Goal: Task Accomplishment & Management: Complete application form

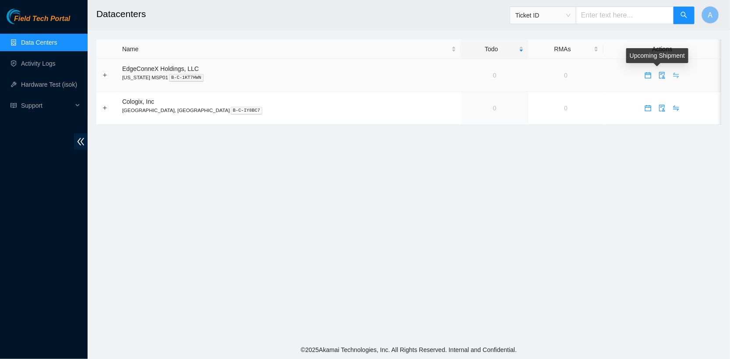
click at [672, 73] on icon "swap" at bounding box center [675, 75] width 7 height 7
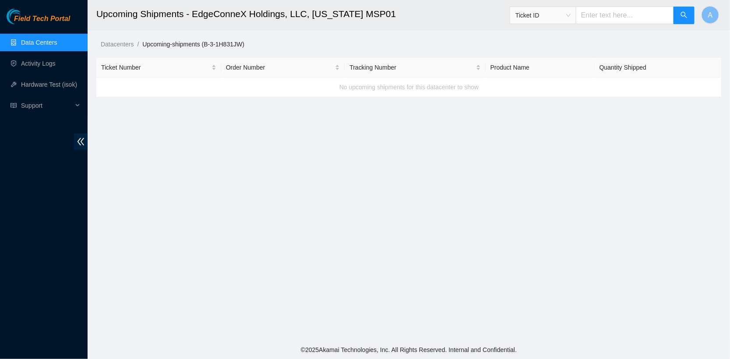
click at [51, 41] on link "Data Centers" at bounding box center [39, 42] width 36 height 7
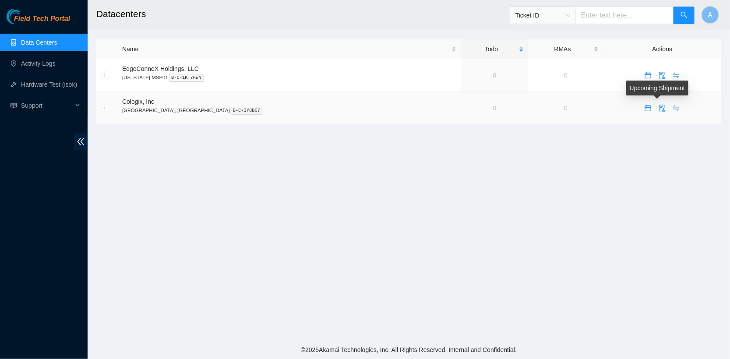
click at [672, 107] on icon "swap" at bounding box center [675, 108] width 7 height 7
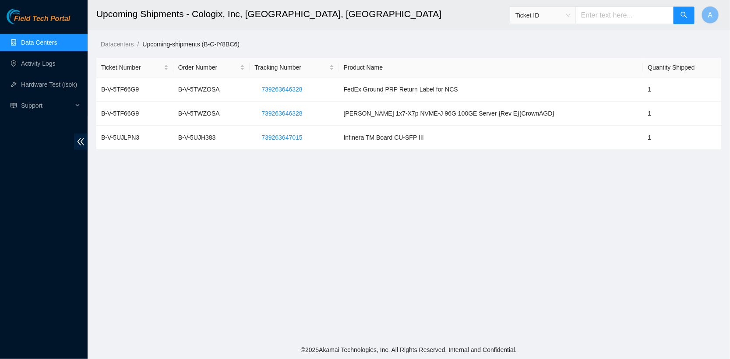
click at [51, 43] on link "Data Centers" at bounding box center [39, 42] width 36 height 7
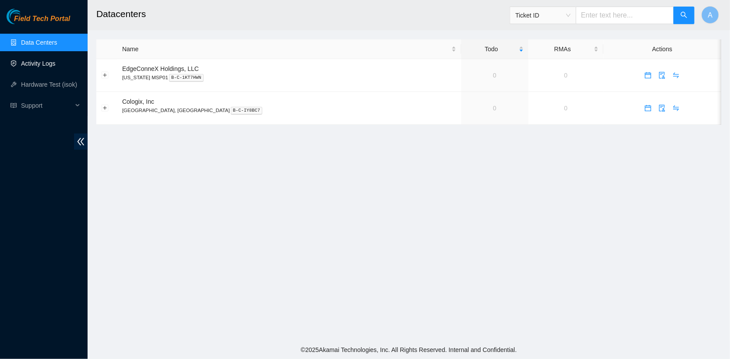
click at [32, 66] on link "Activity Logs" at bounding box center [38, 63] width 35 height 7
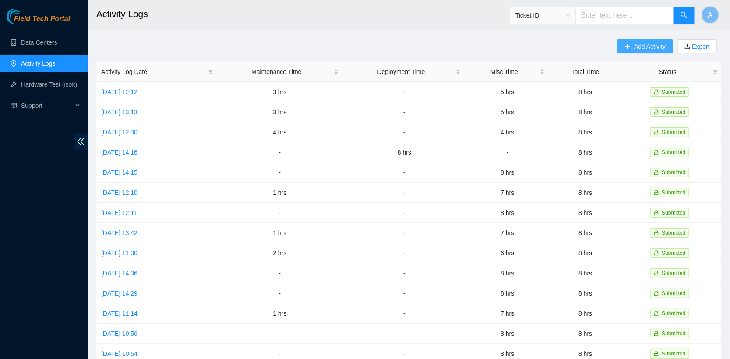
click at [634, 46] on span "Add Activity" at bounding box center [650, 47] width 32 height 10
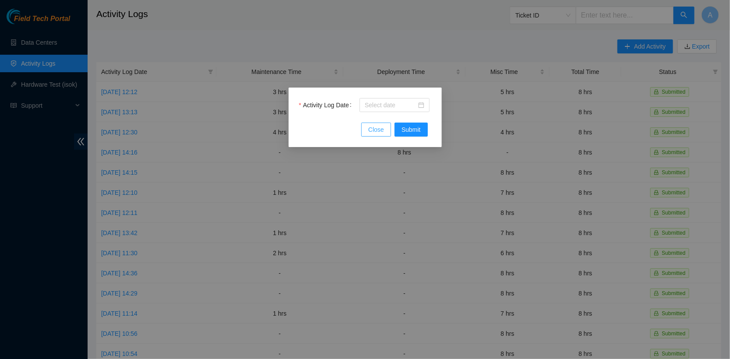
click at [367, 130] on button "Close" at bounding box center [376, 130] width 30 height 14
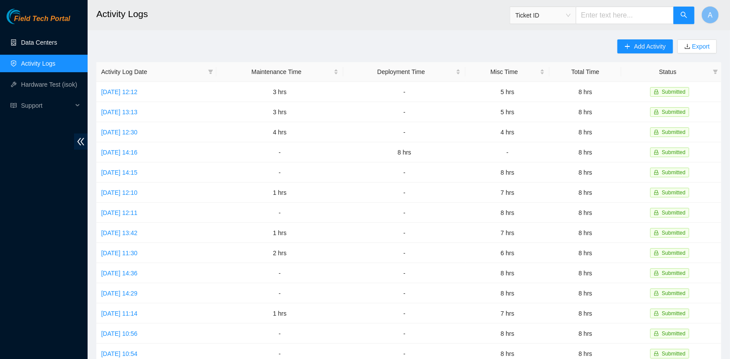
click at [52, 46] on link "Data Centers" at bounding box center [39, 42] width 36 height 7
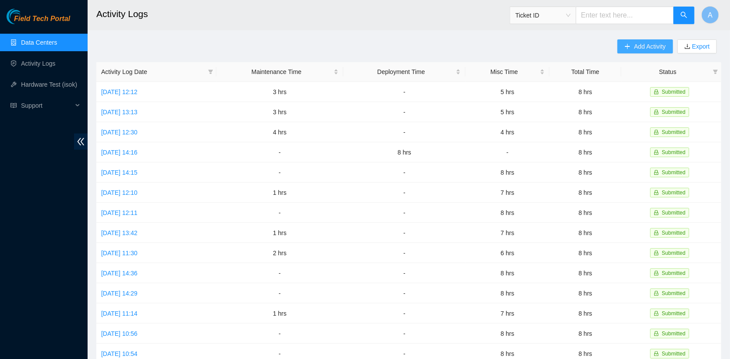
click at [655, 47] on span "Add Activity" at bounding box center [650, 47] width 32 height 10
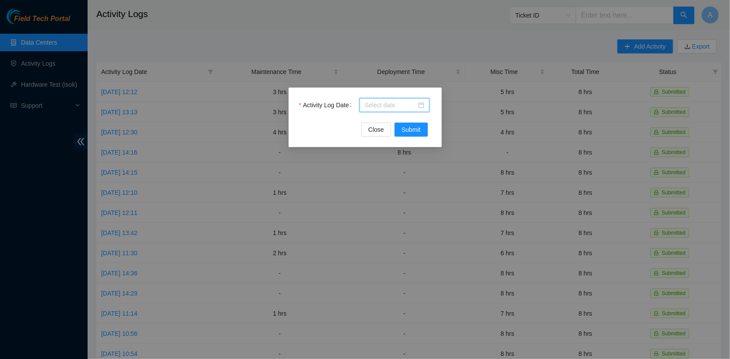
click at [401, 106] on input "Activity Log Date" at bounding box center [391, 105] width 52 height 10
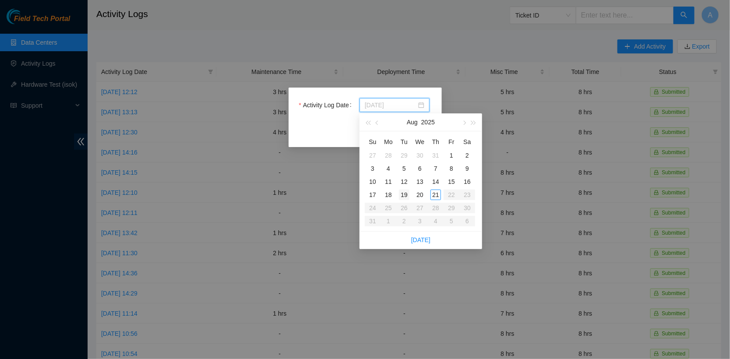
type input "[DATE]"
click at [403, 190] on div "19" at bounding box center [404, 195] width 11 height 11
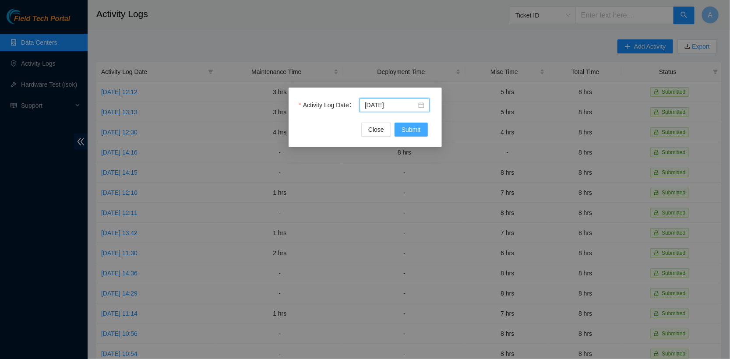
click at [400, 130] on button "Submit" at bounding box center [410, 130] width 33 height 14
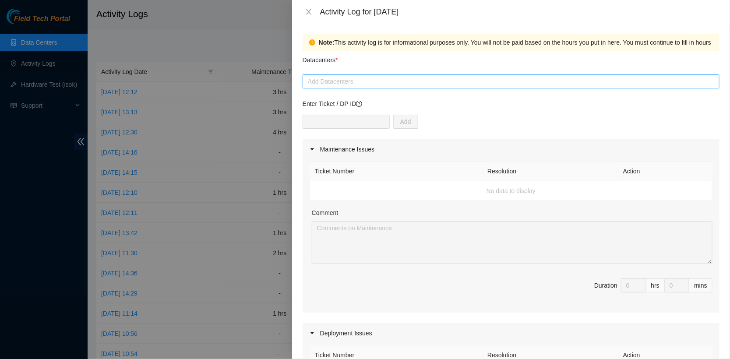
click at [320, 77] on div at bounding box center [511, 81] width 412 height 11
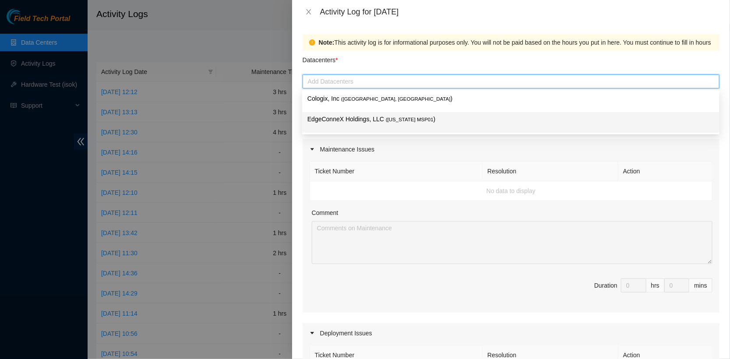
click at [356, 120] on p "EdgeConneX Holdings, LLC ( [US_STATE] MSP01 )" at bounding box center [510, 119] width 407 height 10
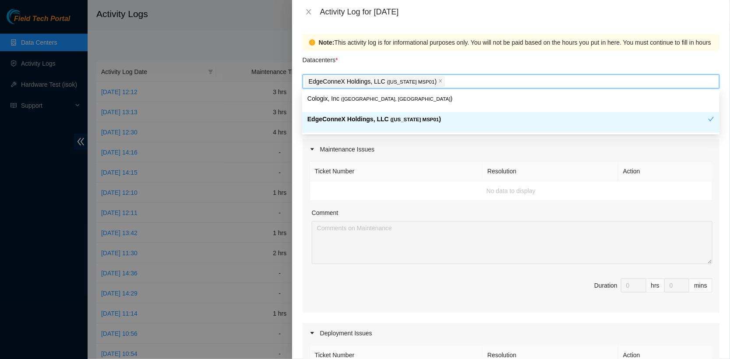
click at [469, 176] on th "Ticket Number" at bounding box center [396, 172] width 173 height 20
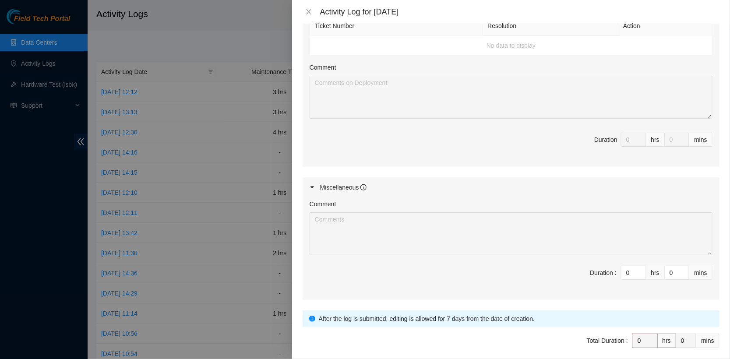
scroll to position [340, 0]
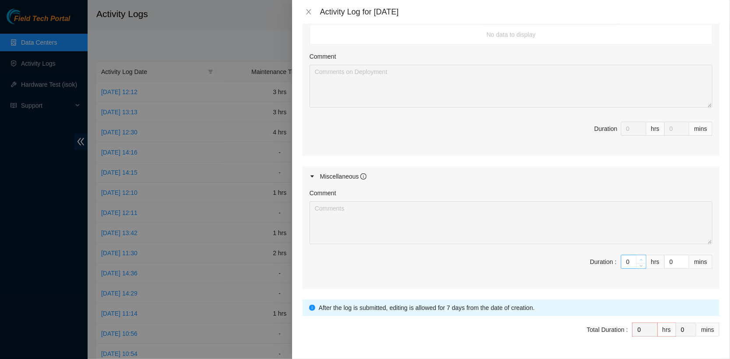
type input "1"
click at [642, 258] on icon "up" at bounding box center [641, 259] width 3 height 3
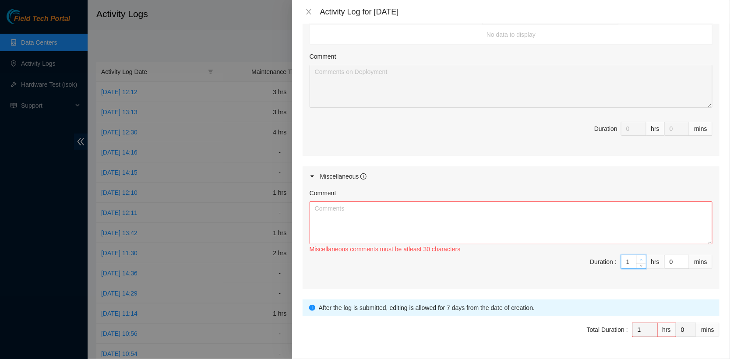
type input "2"
click at [642, 258] on icon "up" at bounding box center [641, 259] width 3 height 3
type input "3"
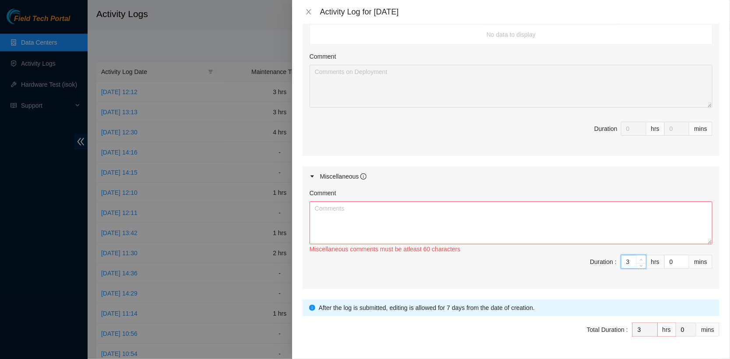
click at [642, 258] on icon "up" at bounding box center [641, 259] width 3 height 3
type input "4"
click at [642, 258] on icon "up" at bounding box center [641, 259] width 3 height 3
type input "5"
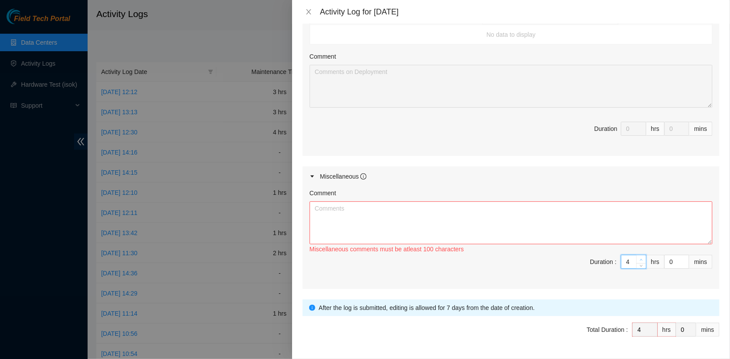
type input "5"
click at [642, 258] on icon "up" at bounding box center [641, 259] width 3 height 3
type input "6"
click at [642, 258] on icon "up" at bounding box center [641, 259] width 3 height 3
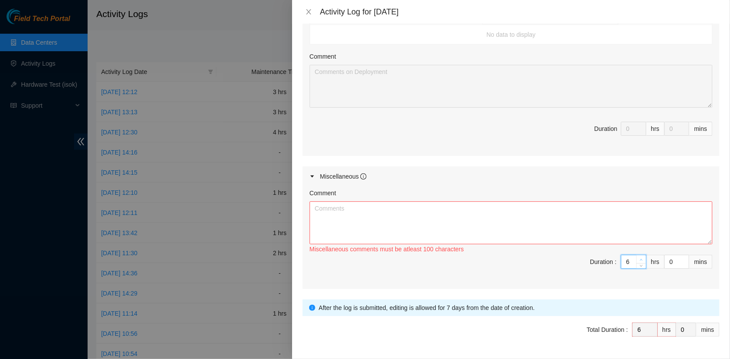
type input "7"
click at [642, 258] on icon "up" at bounding box center [641, 259] width 3 height 3
type input "8"
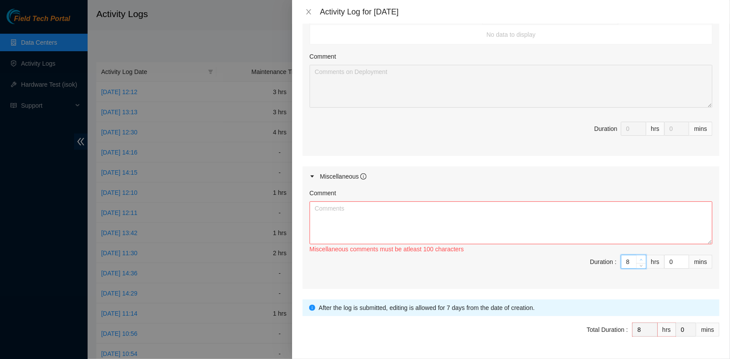
click at [642, 258] on icon "up" at bounding box center [641, 259] width 3 height 3
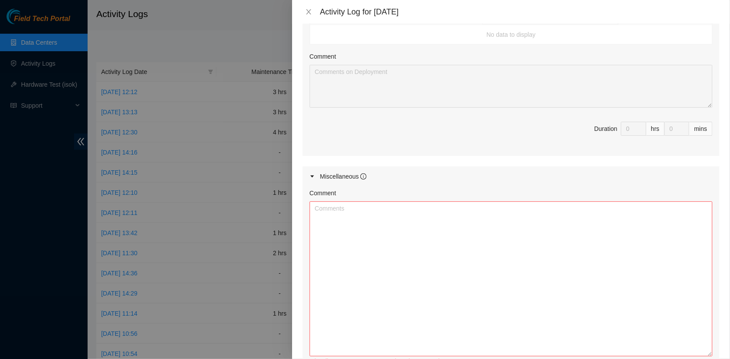
drag, startPoint x: 708, startPoint y: 239, endPoint x: 715, endPoint y: 354, distance: 115.4
click at [715, 354] on div "Comment Miscellaneous comments must be atleast 100 characters Duration : 8 hrs …" at bounding box center [511, 294] width 417 height 215
click at [545, 310] on textarea "Comment" at bounding box center [511, 280] width 403 height 158
paste textarea "Confirmation no. CPU1639852250"
click at [366, 208] on textarea "Confirm pickup of Confirmation no. CPU1639852250" at bounding box center [511, 280] width 403 height 158
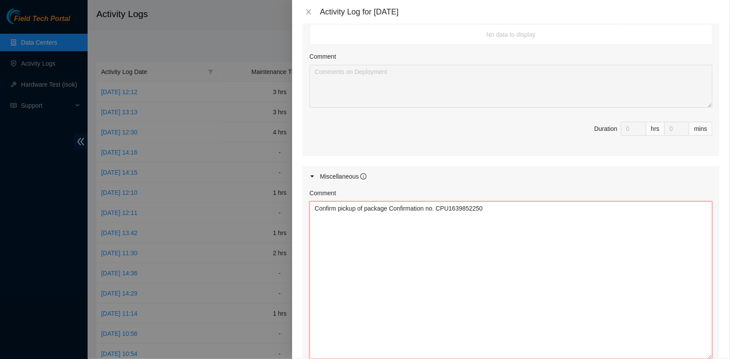
click at [550, 265] on textarea "Confirm pickup of package Confirmation no. CPU1639852250" at bounding box center [511, 280] width 403 height 158
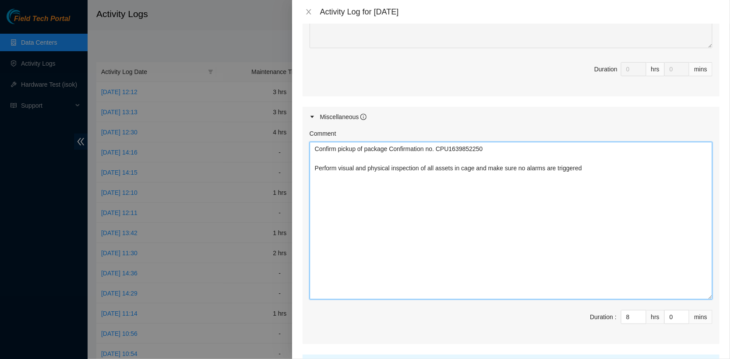
scroll to position [401, 0]
click at [331, 204] on textarea "Confirm pickup of package Confirmation no. CPU1639852250 Perform visual and phy…" at bounding box center [511, 220] width 403 height 158
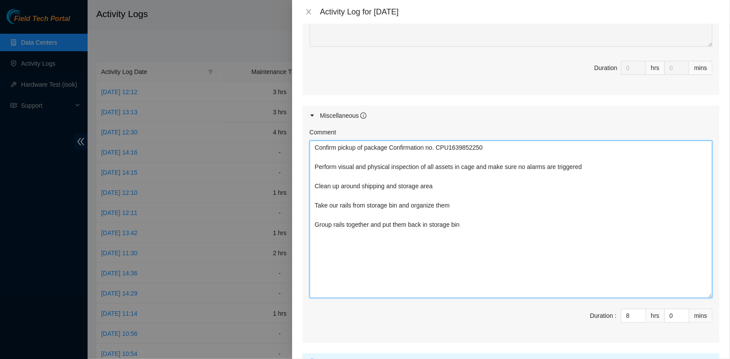
click at [439, 191] on textarea "Confirm pickup of package Confirmation no. CPU1639852250 Perform visual and phy…" at bounding box center [511, 220] width 403 height 158
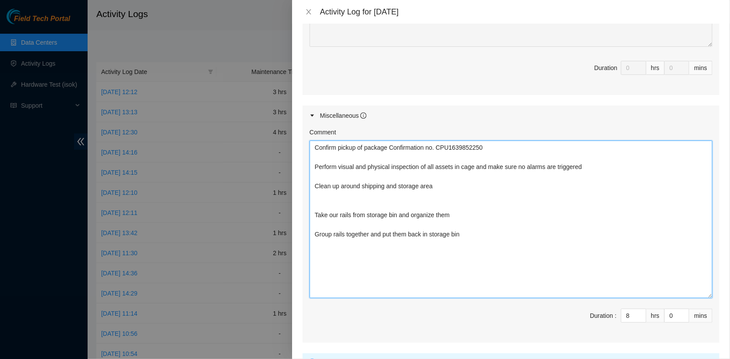
click at [437, 191] on textarea "Confirm pickup of package Confirmation no. CPU1639852250 Perform visual and phy…" at bounding box center [511, 220] width 403 height 158
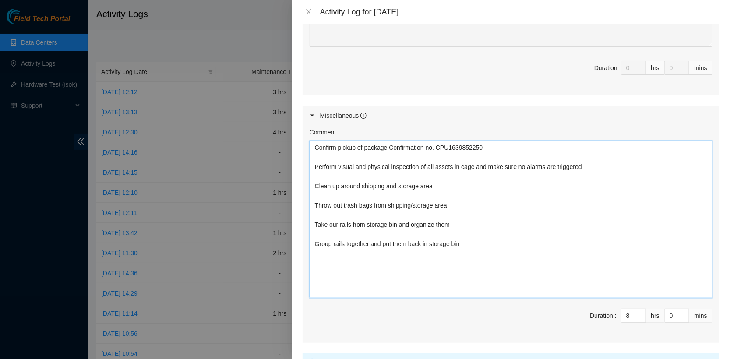
click at [505, 252] on textarea "Confirm pickup of package Confirmation no. CPU1639852250 Perform visual and phy…" at bounding box center [511, 220] width 403 height 158
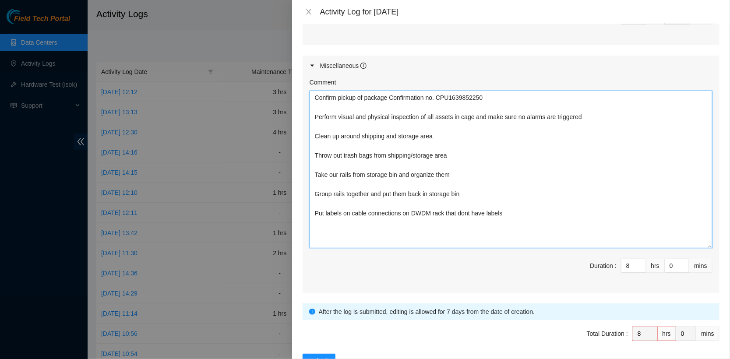
scroll to position [452, 0]
click at [320, 226] on textarea "Confirm pickup of package Confirmation no. CPU1639852250 Perform visual and phy…" at bounding box center [511, 168] width 403 height 158
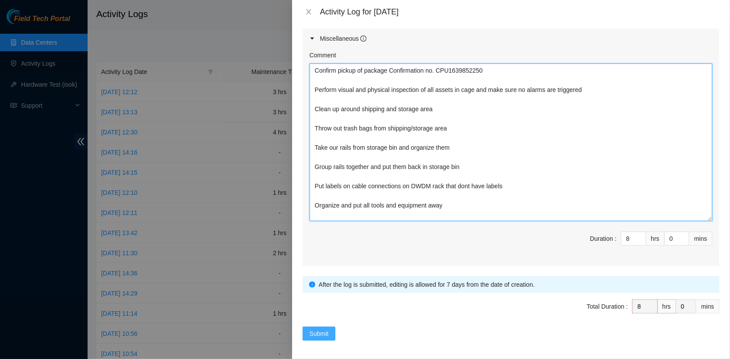
type textarea "Confirm pickup of package Confirmation no. CPU1639852250 Perform visual and phy…"
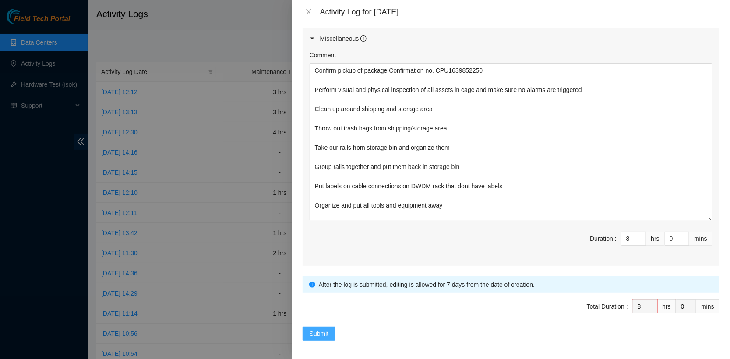
click at [327, 329] on span "Submit" at bounding box center [319, 334] width 19 height 10
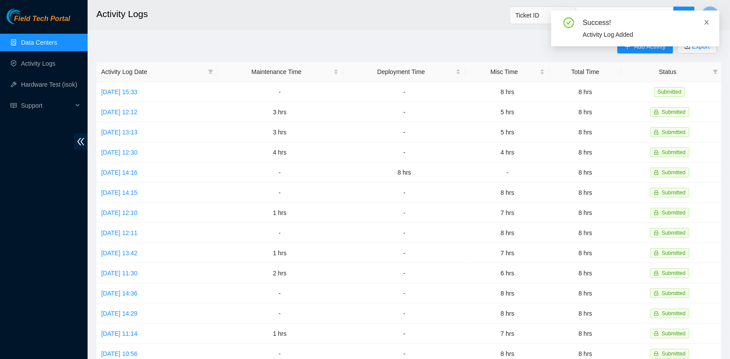
click at [708, 23] on icon "close" at bounding box center [706, 22] width 4 height 4
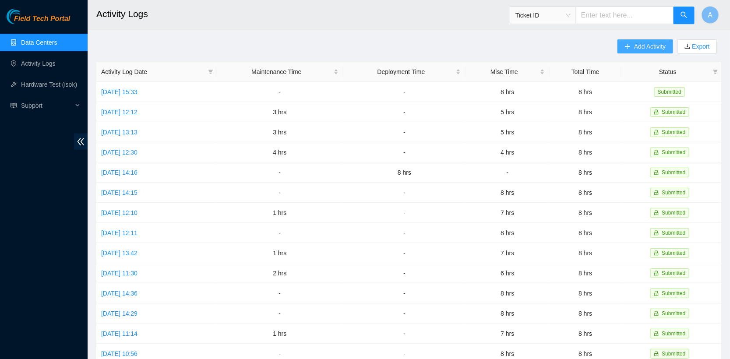
click at [630, 45] on button "Add Activity" at bounding box center [644, 46] width 55 height 14
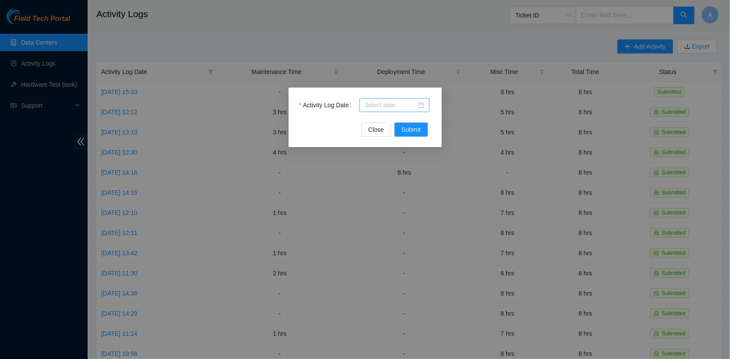
click at [376, 108] on input "Activity Log Date" at bounding box center [391, 105] width 52 height 10
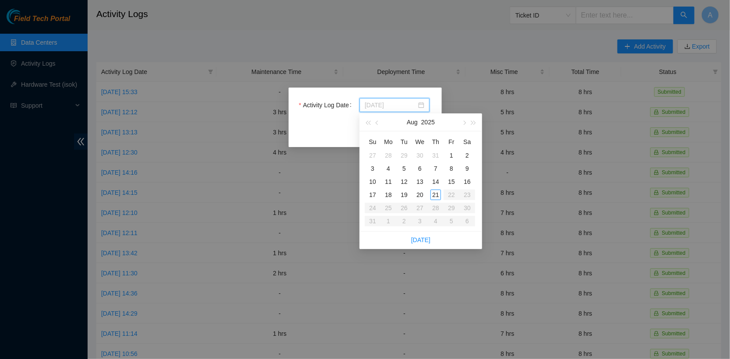
type input "[DATE]"
click at [421, 195] on div "20" at bounding box center [420, 195] width 11 height 11
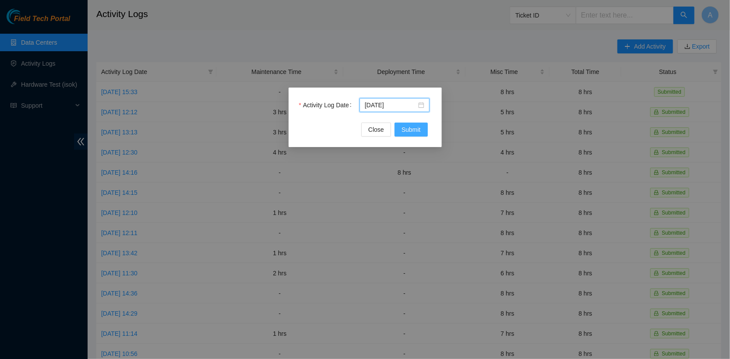
click at [412, 126] on span "Submit" at bounding box center [410, 130] width 19 height 10
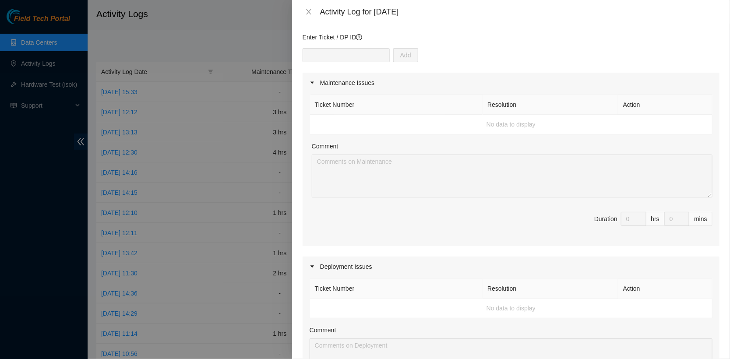
scroll to position [0, 0]
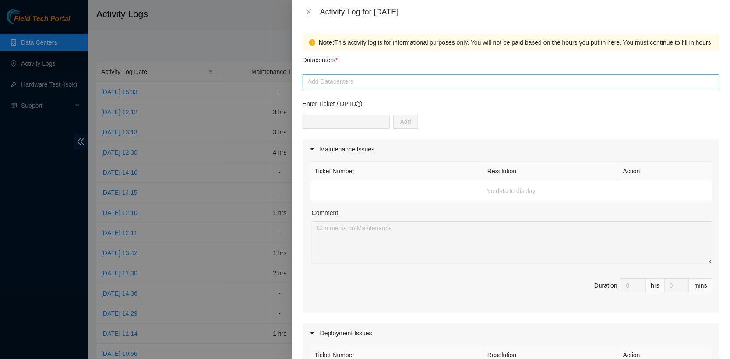
click at [347, 78] on div at bounding box center [511, 81] width 412 height 11
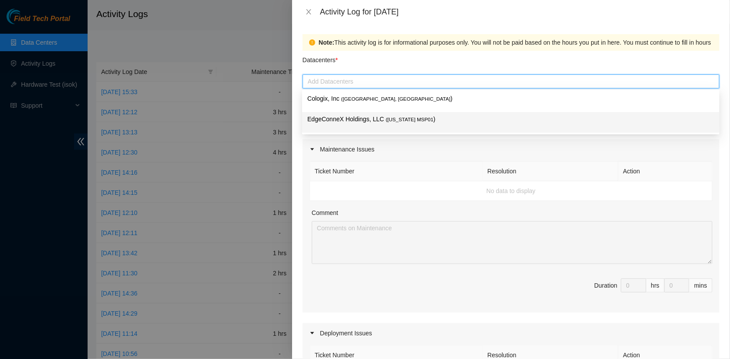
click at [358, 117] on p "EdgeConneX Holdings, LLC ( [US_STATE] MSP01 )" at bounding box center [510, 119] width 407 height 10
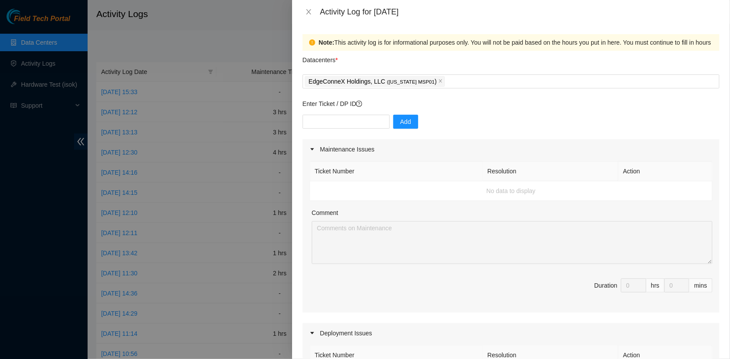
click at [458, 162] on th "Ticket Number" at bounding box center [396, 172] width 173 height 20
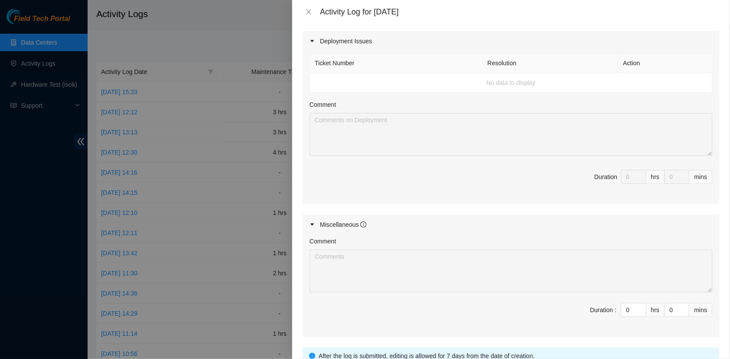
scroll to position [363, 0]
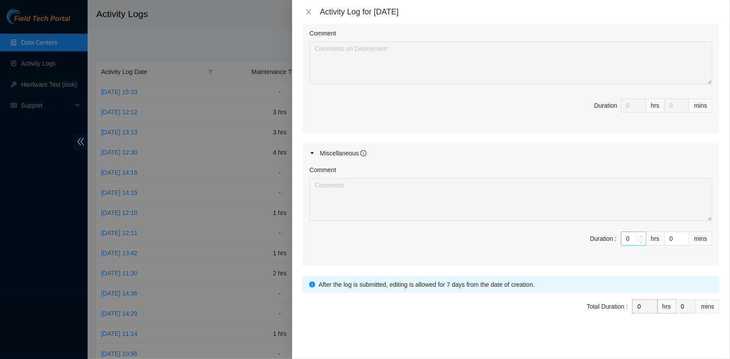
type input "1"
click at [643, 235] on span "up" at bounding box center [641, 236] width 5 height 5
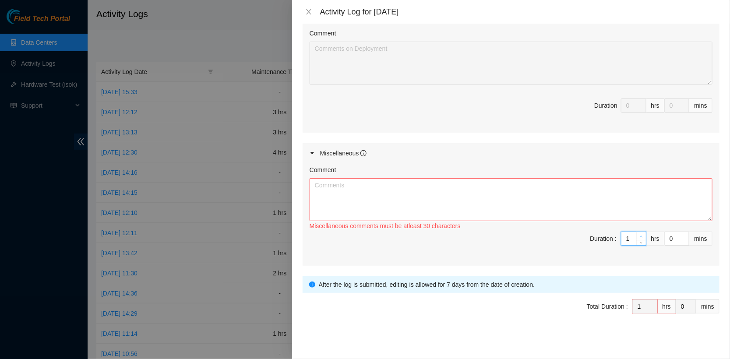
type input "2"
click at [643, 235] on span "up" at bounding box center [641, 236] width 5 height 5
type input "3"
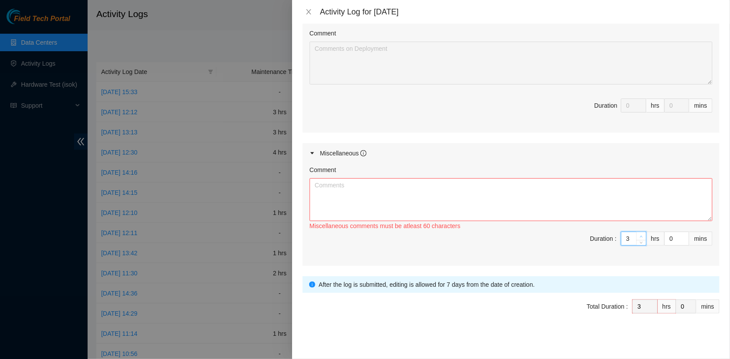
click at [643, 235] on span "up" at bounding box center [641, 236] width 5 height 5
type input "4"
click at [643, 235] on span "up" at bounding box center [641, 236] width 5 height 5
type input "5"
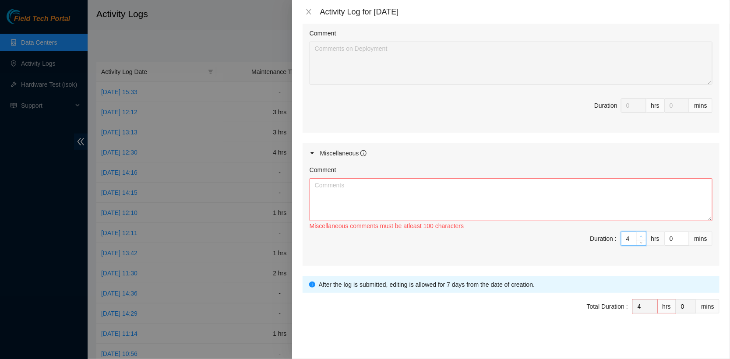
type input "5"
click at [643, 235] on span "up" at bounding box center [641, 236] width 5 height 5
type input "6"
click at [643, 235] on span "up" at bounding box center [641, 236] width 5 height 5
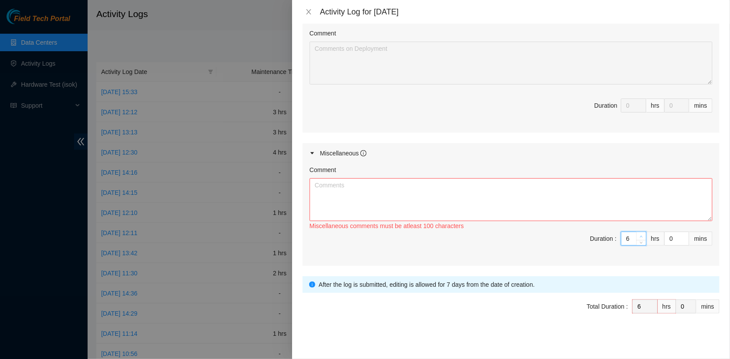
type input "7"
click at [643, 235] on span "up" at bounding box center [641, 236] width 5 height 5
type input "8"
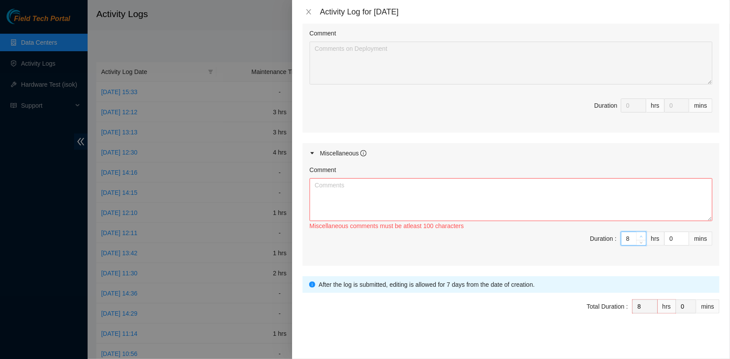
click at [643, 235] on span "up" at bounding box center [641, 236] width 5 height 5
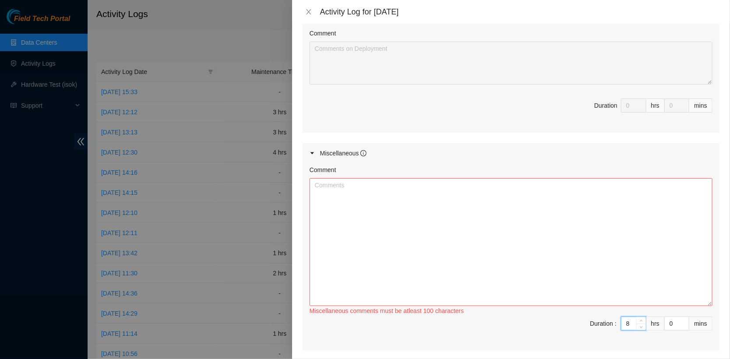
drag, startPoint x: 709, startPoint y: 213, endPoint x: 711, endPoint y: 299, distance: 85.8
click at [711, 299] on textarea "Comment" at bounding box center [511, 242] width 403 height 128
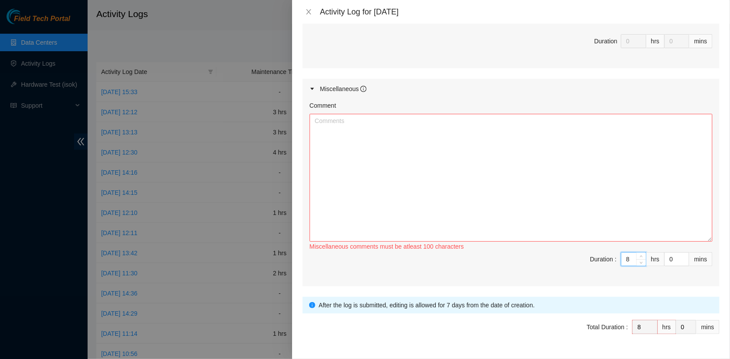
scroll to position [429, 0]
click at [387, 202] on textarea "Comment" at bounding box center [511, 177] width 403 height 128
type textarea "S"
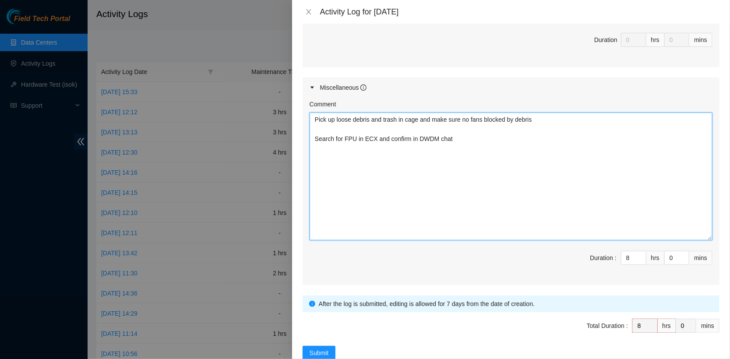
drag, startPoint x: 414, startPoint y: 135, endPoint x: 556, endPoint y: 151, distance: 143.2
click at [556, 151] on textarea "Pick up loose debris and trash in cage and make sure no fans blocked by debris …" at bounding box center [511, 177] width 403 height 128
paste textarea "4x mu-mu"
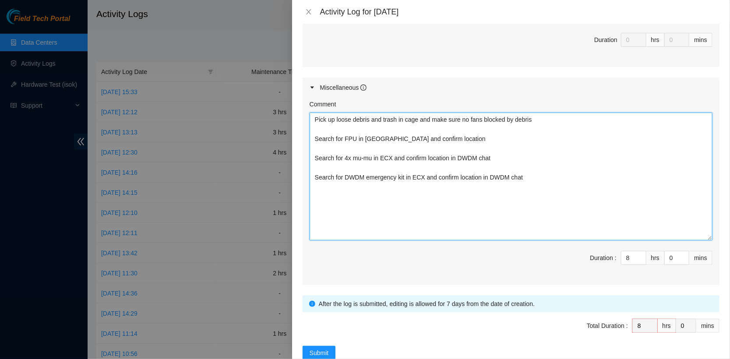
paste textarea "Traced old/unused fiber connections in DWDM rack and disregard them in trash La…"
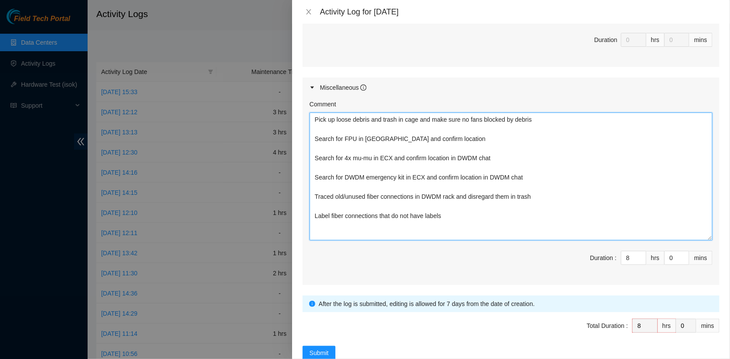
drag, startPoint x: 503, startPoint y: 194, endPoint x: 581, endPoint y: 199, distance: 78.1
click at [581, 199] on textarea "Pick up loose debris and trash in cage and make sure no fans blocked by debris …" at bounding box center [511, 177] width 403 height 128
click at [374, 214] on textarea "Pick up loose debris and trash in cage and make sure no fans blocked by debris …" at bounding box center [511, 177] width 403 height 128
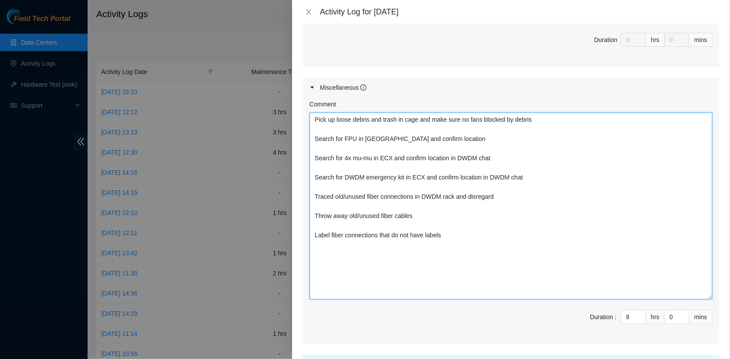
scroll to position [0, 0]
drag, startPoint x: 711, startPoint y: 234, endPoint x: 711, endPoint y: 317, distance: 83.2
click at [711, 299] on textarea "Pick up loose debris and trash in cage and make sure no fans blocked by debris …" at bounding box center [511, 206] width 403 height 187
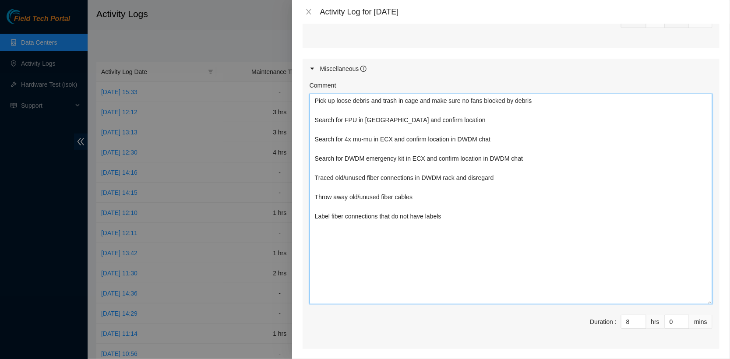
scroll to position [450, 0]
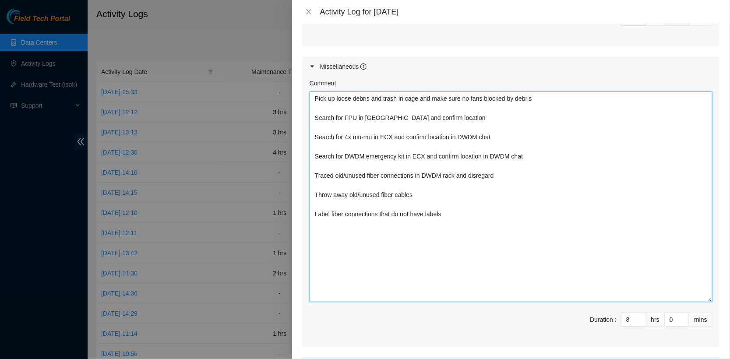
click at [465, 243] on textarea "Pick up loose debris and trash in cage and make sure no fans blocked by debris …" at bounding box center [511, 197] width 403 height 211
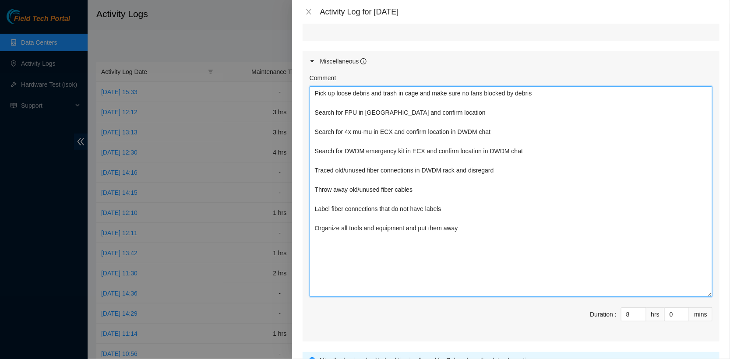
scroll to position [531, 0]
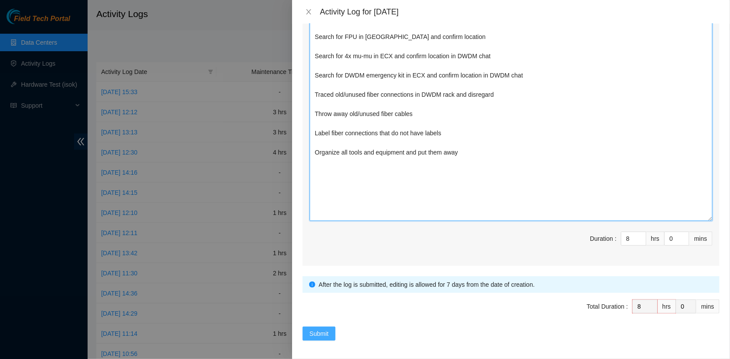
type textarea "Pick up loose debris and trash in cage and make sure no fans blocked by debris …"
click at [320, 329] on span "Submit" at bounding box center [319, 334] width 19 height 10
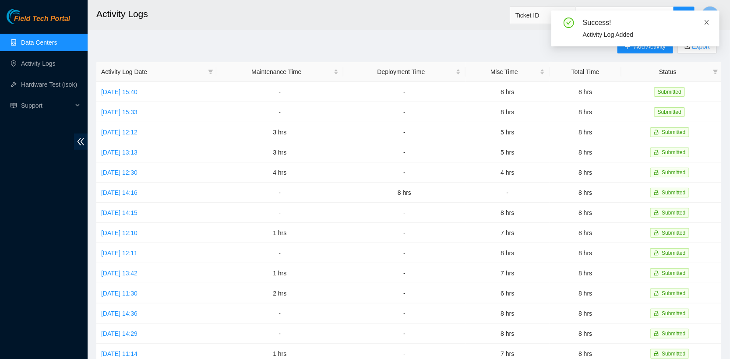
click at [705, 21] on icon "close" at bounding box center [707, 22] width 6 height 6
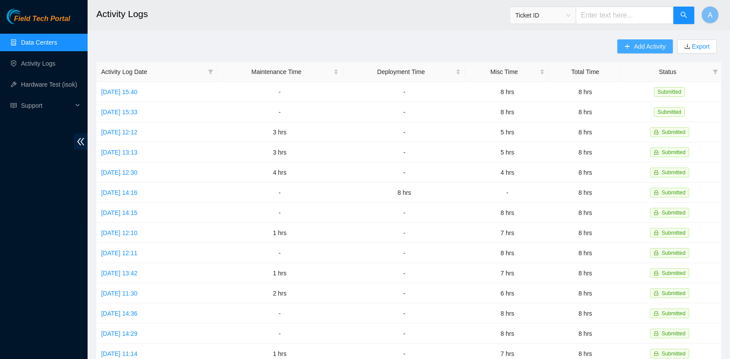
click at [634, 50] on span "Add Activity" at bounding box center [650, 47] width 32 height 10
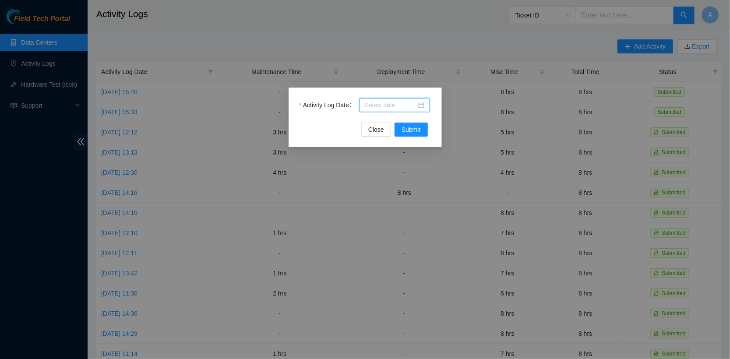
click at [386, 106] on input "Activity Log Date" at bounding box center [391, 105] width 52 height 10
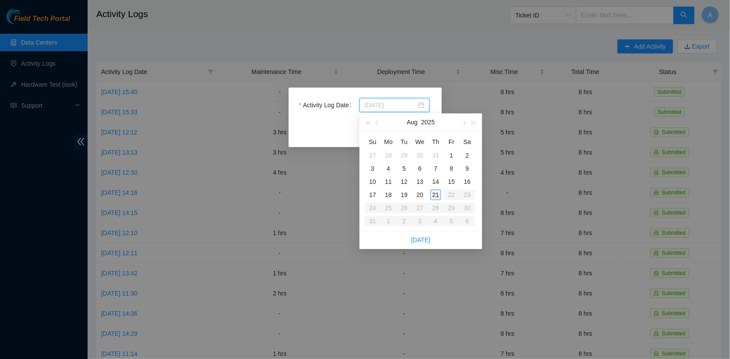
type input "[DATE]"
click at [434, 195] on div "21" at bounding box center [435, 195] width 11 height 11
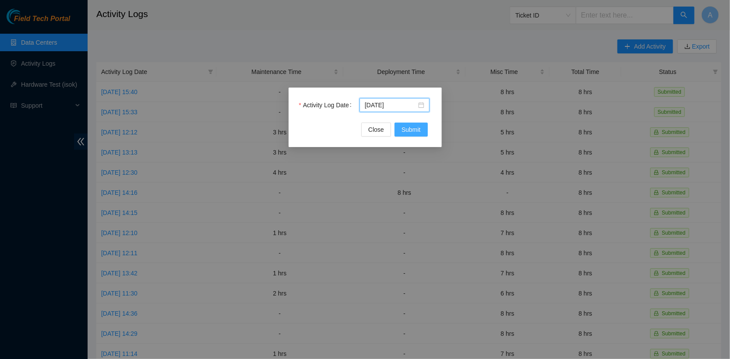
click at [411, 134] on span "Submit" at bounding box center [410, 130] width 19 height 10
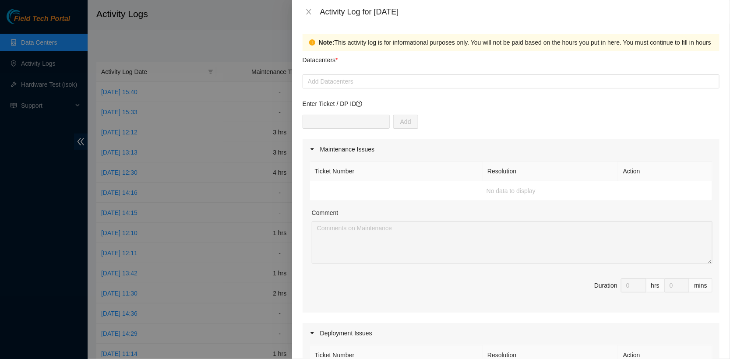
scroll to position [15, 0]
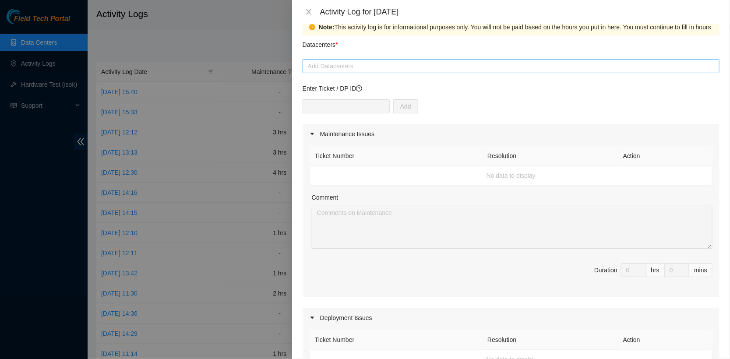
click at [396, 63] on div at bounding box center [511, 66] width 412 height 11
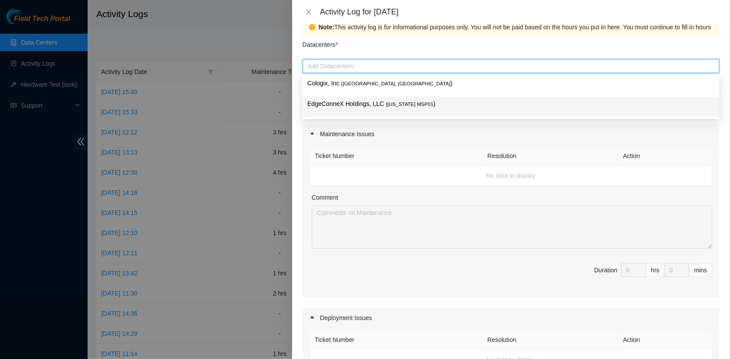
click at [398, 103] on span "( [US_STATE] MSP01" at bounding box center [410, 104] width 48 height 5
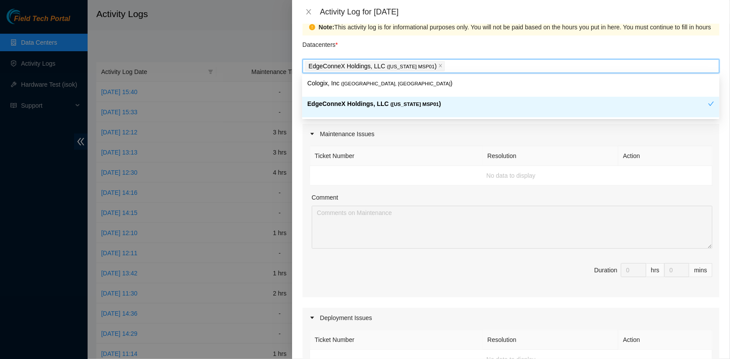
click at [406, 158] on th "Ticket Number" at bounding box center [396, 156] width 173 height 20
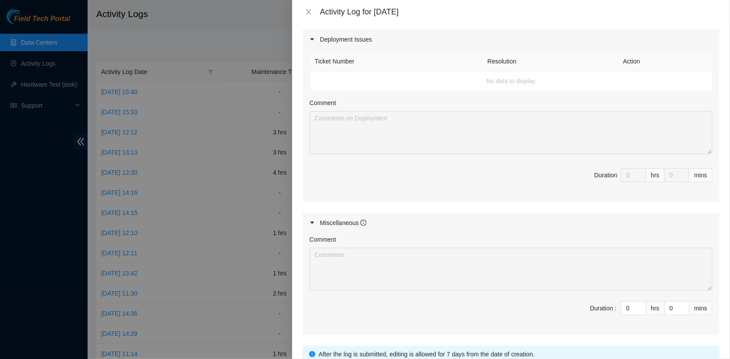
scroll to position [309, 0]
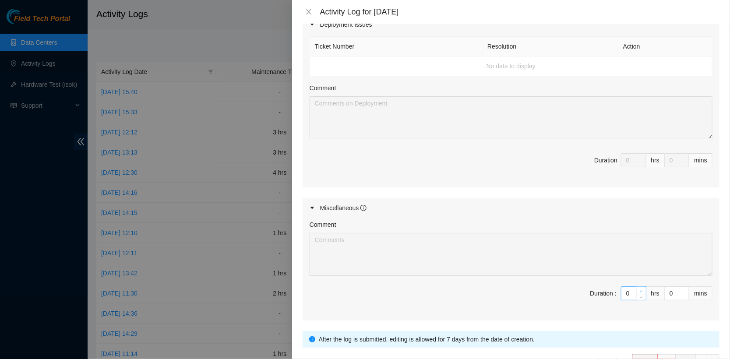
type input "1"
click at [644, 288] on span "Increase Value" at bounding box center [641, 291] width 10 height 8
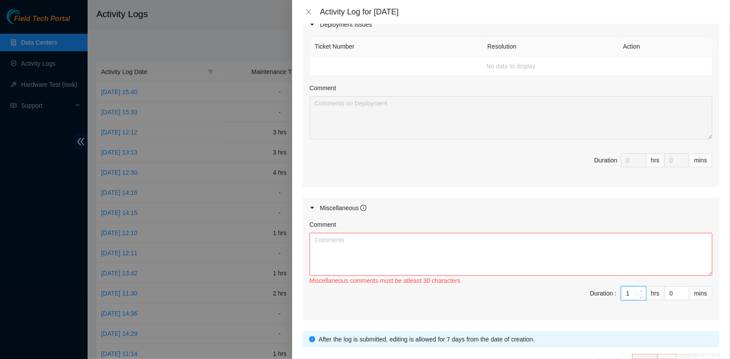
type input "2"
click at [644, 288] on span "Increase Value" at bounding box center [641, 291] width 10 height 8
type input "3"
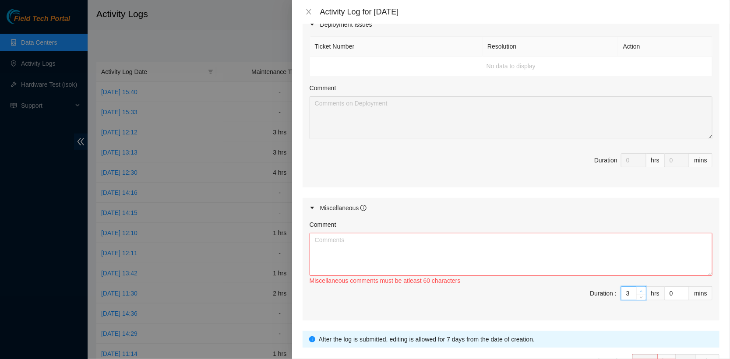
click at [644, 288] on span "Increase Value" at bounding box center [641, 291] width 10 height 8
type input "4"
click at [644, 288] on span "Increase Value" at bounding box center [641, 291] width 10 height 8
type input "5"
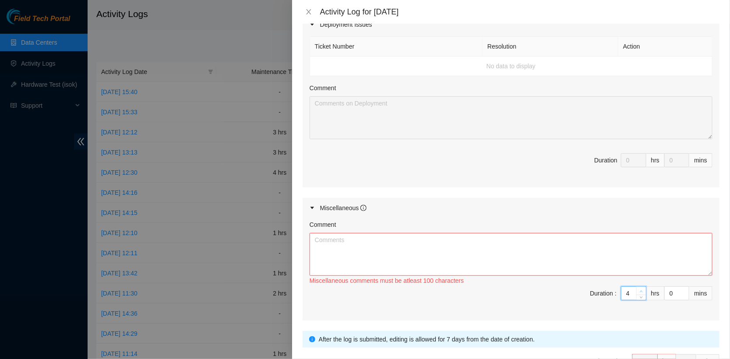
type input "5"
click at [644, 288] on span "Increase Value" at bounding box center [641, 291] width 10 height 8
type input "6"
click at [644, 288] on span "Increase Value" at bounding box center [641, 291] width 10 height 8
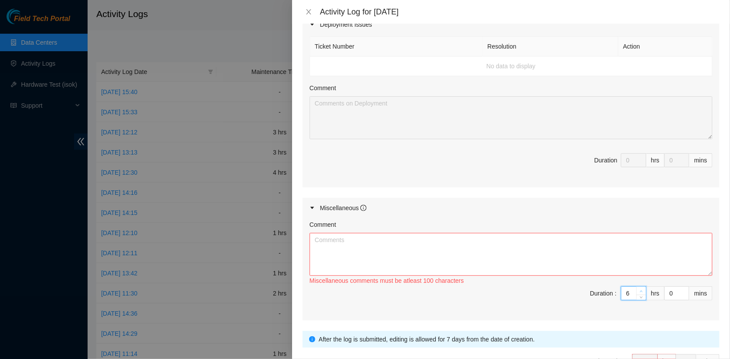
type input "7"
click at [644, 288] on span "Increase Value" at bounding box center [641, 291] width 10 height 8
type input "8"
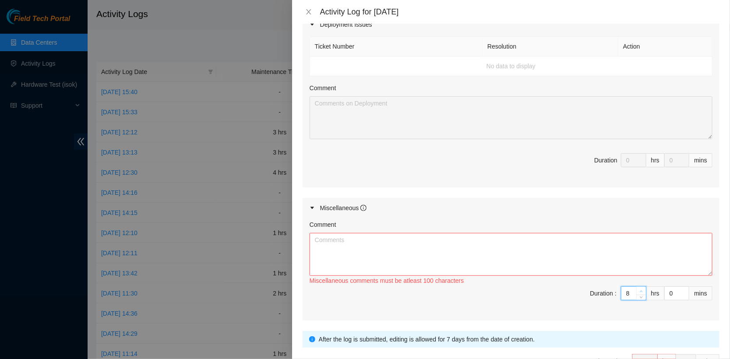
click at [644, 288] on span "Increase Value" at bounding box center [641, 291] width 10 height 8
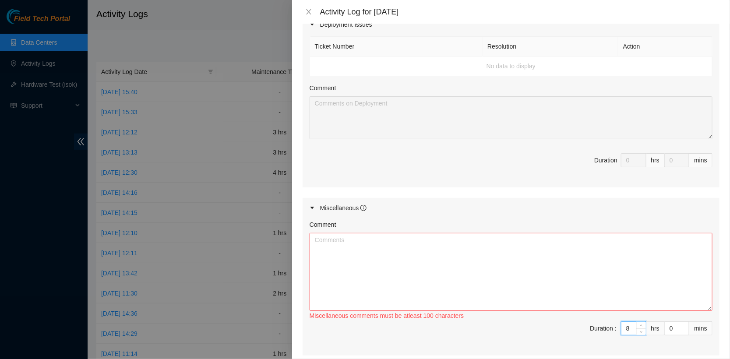
drag, startPoint x: 707, startPoint y: 271, endPoint x: 713, endPoint y: 354, distance: 83.8
click at [713, 354] on div "Comment Miscellaneous comments must be atleast 100 characters Duration : 8 hrs …" at bounding box center [511, 286] width 417 height 137
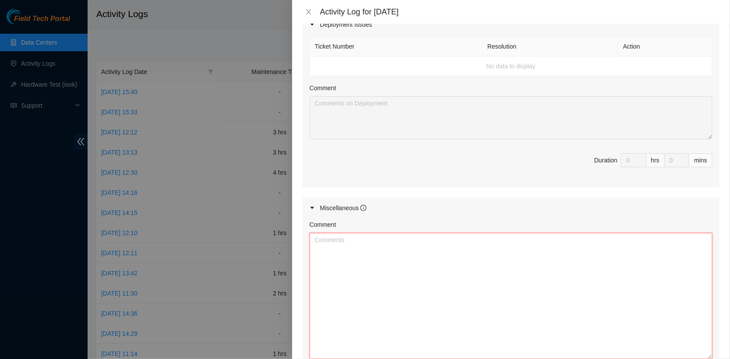
click at [348, 260] on textarea "Comment" at bounding box center [511, 296] width 403 height 126
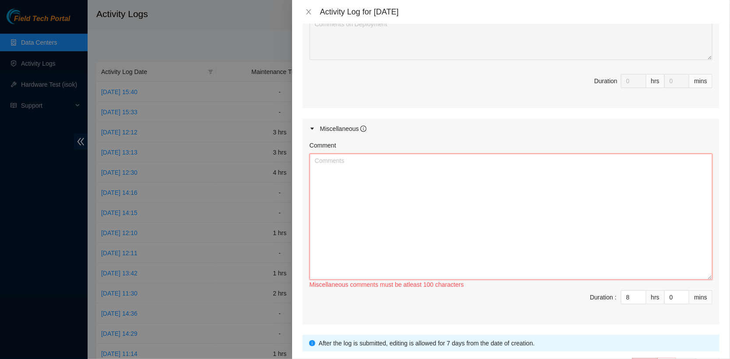
scroll to position [392, 0]
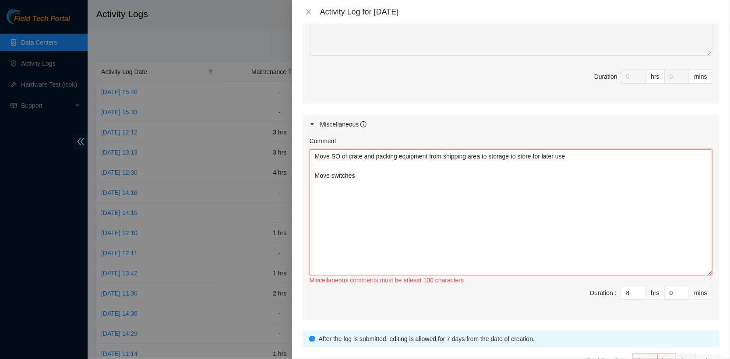
paste textarea "DX010B2F150226AK200015"
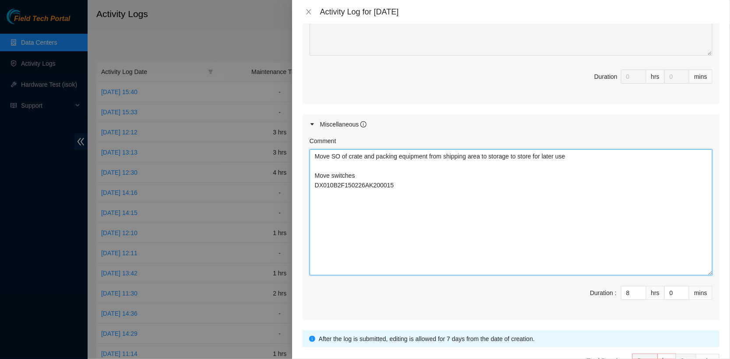
paste textarea "DX010B2F150323AK200048"
paste textarea "AAA2037AARC"
click at [361, 171] on textarea "Move SO of crate and packing equipment from shipping area to storage to store f…" at bounding box center [511, 212] width 403 height 126
click at [365, 241] on textarea "Move SO of crate and packing equipment from shipping area to storage to store f…" at bounding box center [511, 212] width 403 height 126
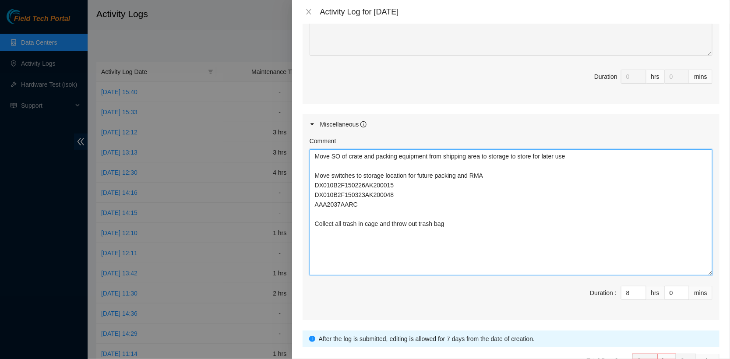
click at [402, 222] on textarea "Move SO of crate and packing equipment from shipping area to storage to store f…" at bounding box center [511, 212] width 403 height 126
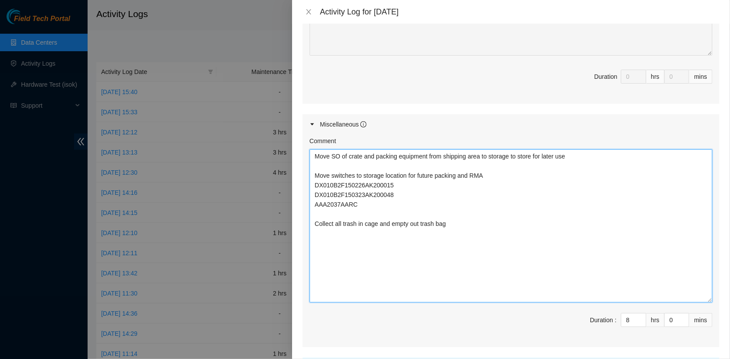
drag, startPoint x: 706, startPoint y: 269, endPoint x: 705, endPoint y: 320, distance: 50.4
click at [705, 303] on textarea "Move SO of crate and packing equipment from shipping area to storage to store f…" at bounding box center [511, 225] width 403 height 153
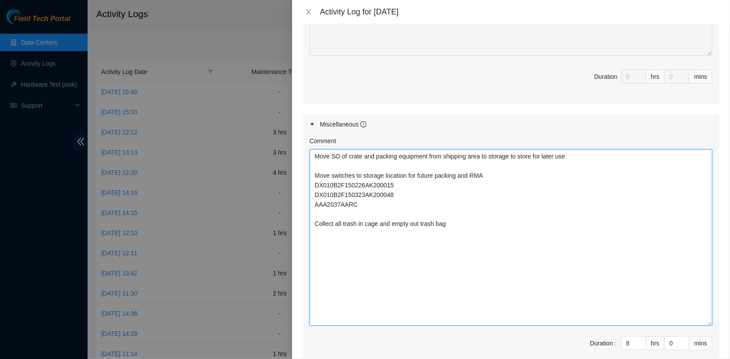
click at [573, 273] on textarea "Move SO of crate and packing equipment from shipping area to storage to store f…" at bounding box center [511, 237] width 403 height 176
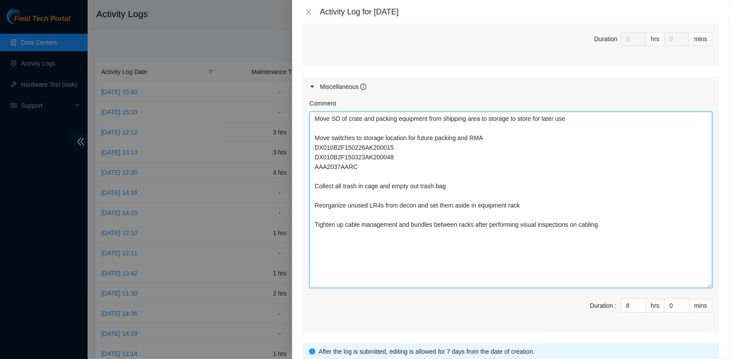
scroll to position [497, 0]
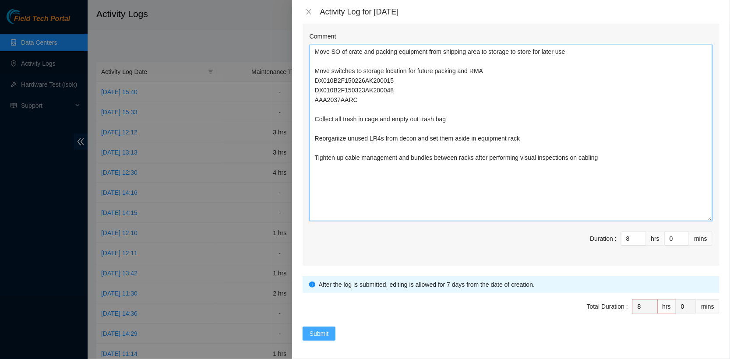
type textarea "Move SO of crate and packing equipment from shipping area to storage to store f…"
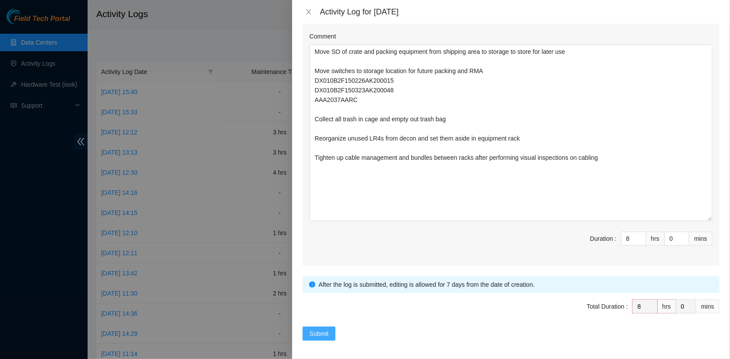
click at [327, 332] on span "Submit" at bounding box center [319, 334] width 19 height 10
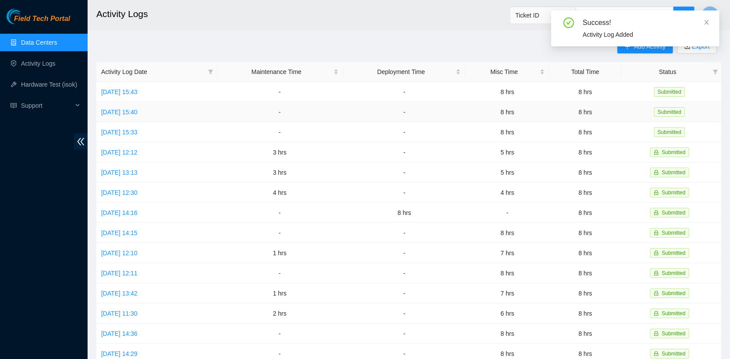
click at [143, 107] on td "[DATE] 15:40" at bounding box center [156, 112] width 120 height 20
click at [137, 109] on link "[DATE] 15:40" at bounding box center [119, 112] width 36 height 7
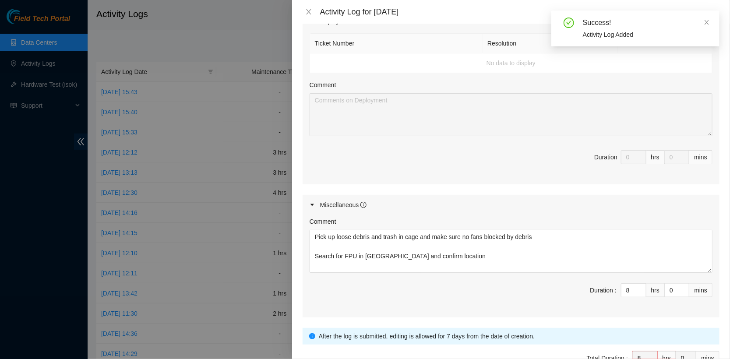
scroll to position [363, 0]
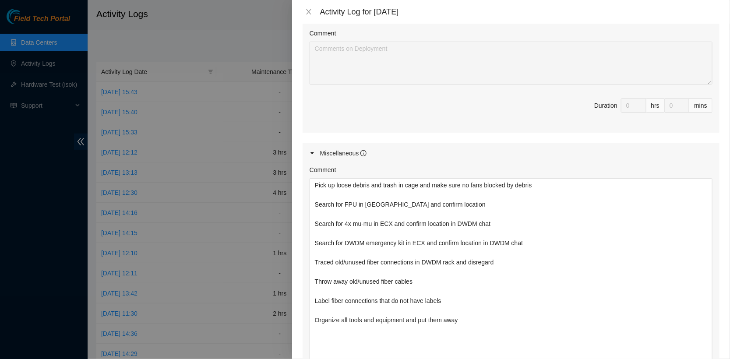
drag, startPoint x: 708, startPoint y: 216, endPoint x: 711, endPoint y: 375, distance: 159.0
click at [711, 359] on html "Field Tech Portal Data Centers Activity Logs Hardware Test (isok) Support Activ…" at bounding box center [365, 179] width 730 height 359
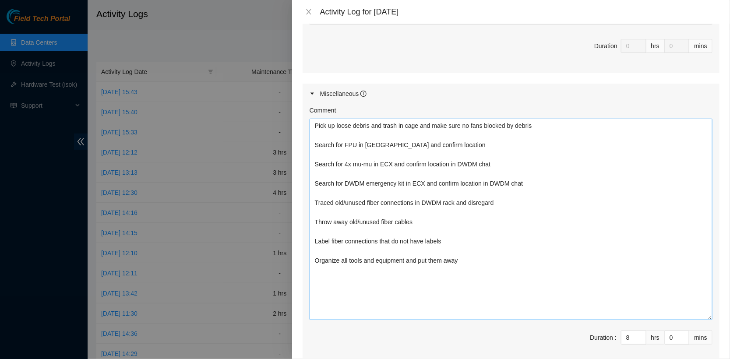
scroll to position [427, 0]
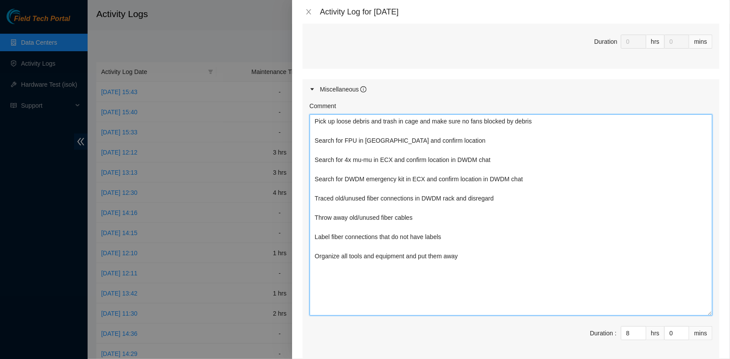
click at [506, 201] on textarea "Pick up loose debris and trash in cage and make sure no fans blocked by debris …" at bounding box center [511, 214] width 403 height 201
click at [514, 197] on textarea "Pick up loose debris and trash in cage and make sure no fans blocked by debris …" at bounding box center [511, 214] width 403 height 201
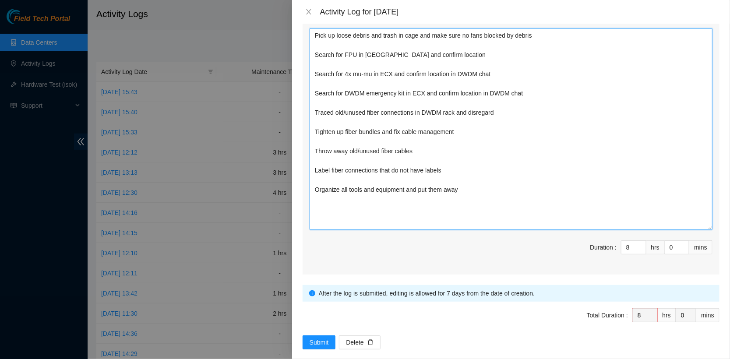
scroll to position [522, 0]
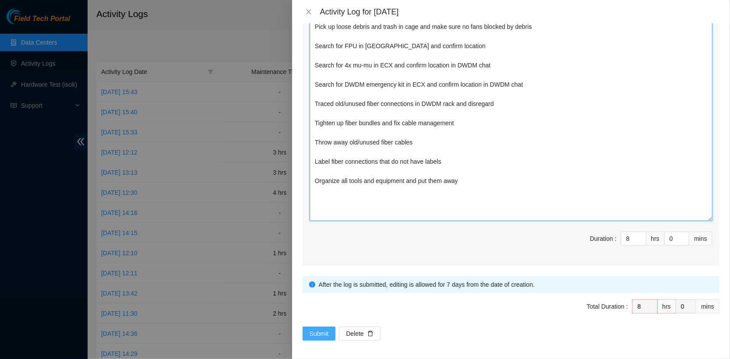
type textarea "Pick up loose debris and trash in cage and make sure no fans blocked by debris …"
click at [320, 330] on span "Submit" at bounding box center [319, 334] width 19 height 10
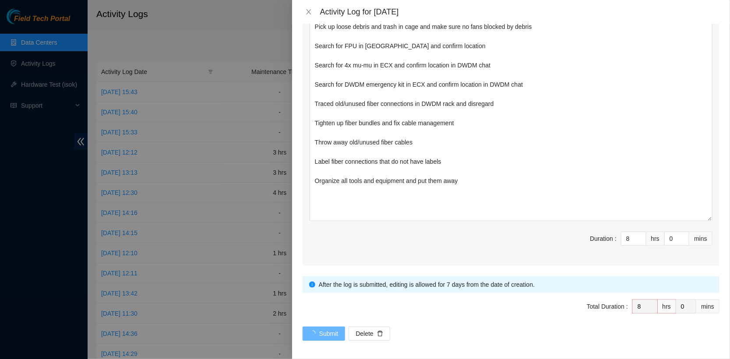
scroll to position [0, 0]
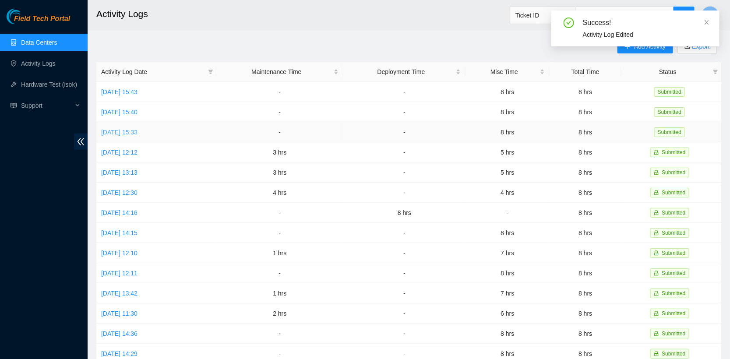
click at [124, 129] on link "[DATE] 15:33" at bounding box center [119, 132] width 36 height 7
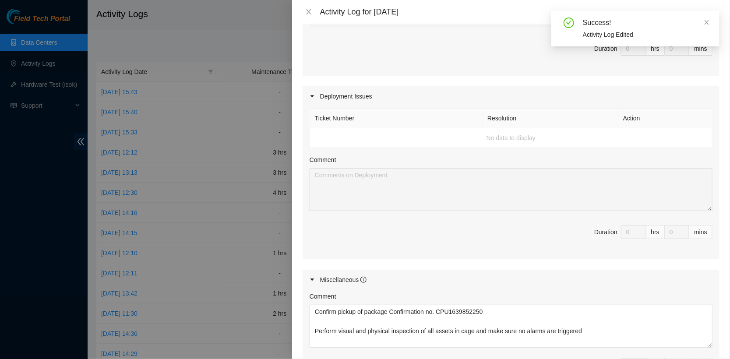
scroll to position [363, 0]
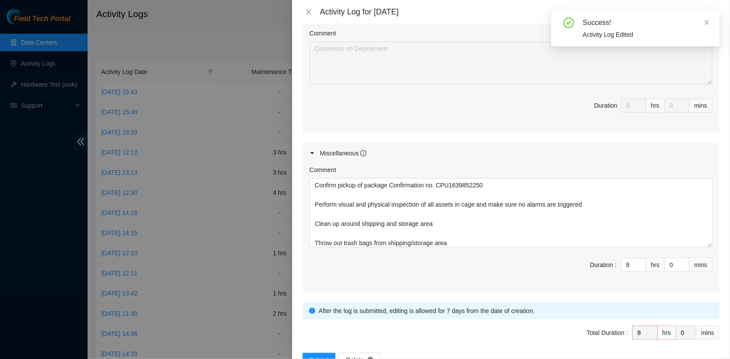
drag, startPoint x: 711, startPoint y: 215, endPoint x: 717, endPoint y: 359, distance: 144.6
click at [717, 359] on html "Field Tech Portal Data Centers Activity Logs Hardware Test (isok) Support Activ…" at bounding box center [365, 179] width 730 height 359
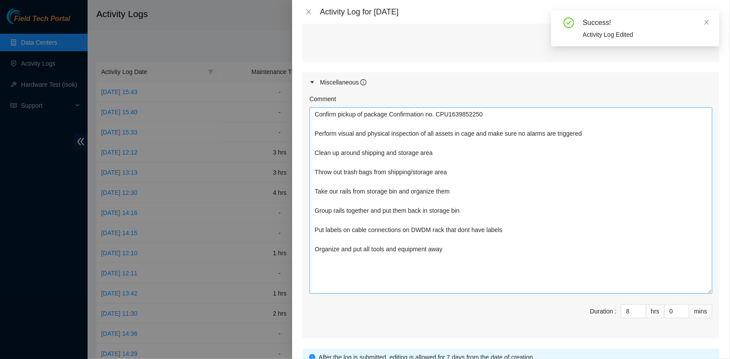
scroll to position [490, 0]
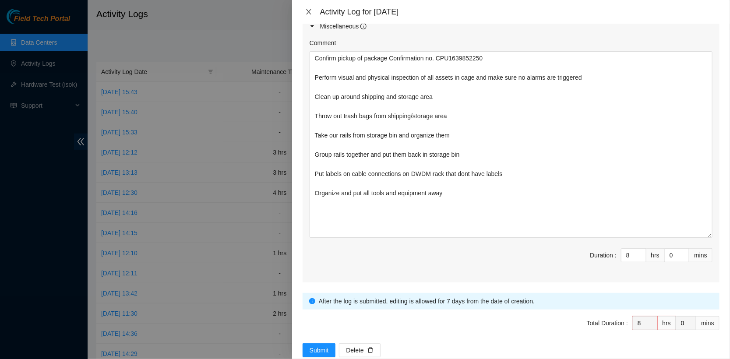
click at [308, 11] on icon "close" at bounding box center [308, 11] width 5 height 5
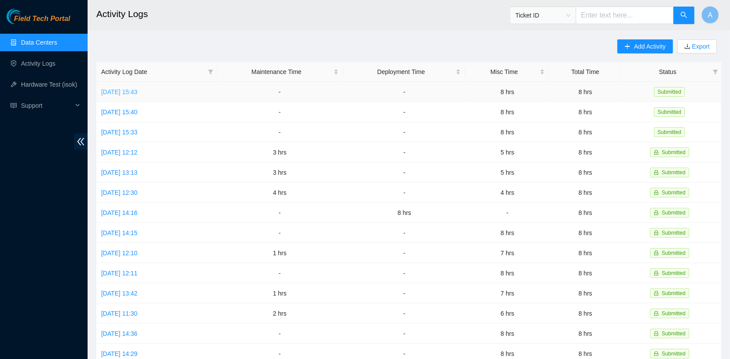
click at [137, 91] on link "[DATE] 15:43" at bounding box center [119, 91] width 36 height 7
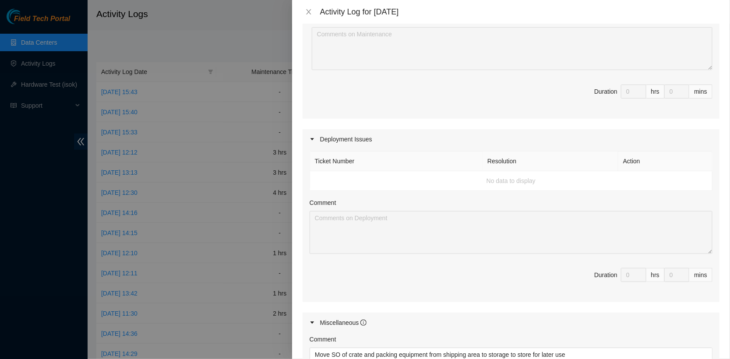
scroll to position [363, 0]
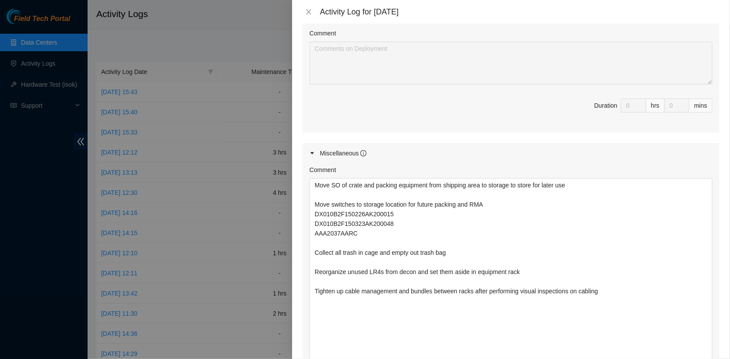
drag, startPoint x: 709, startPoint y: 214, endPoint x: 715, endPoint y: 387, distance: 172.6
click at [715, 359] on html "Field Tech Portal Data Centers Activity Logs Hardware Test (isok) Support Activ…" at bounding box center [365, 179] width 730 height 359
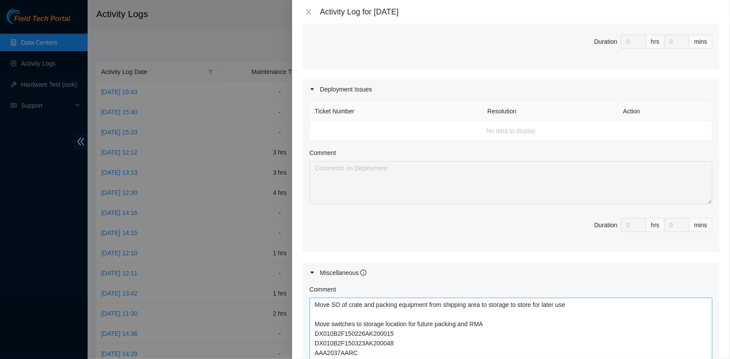
scroll to position [0, 0]
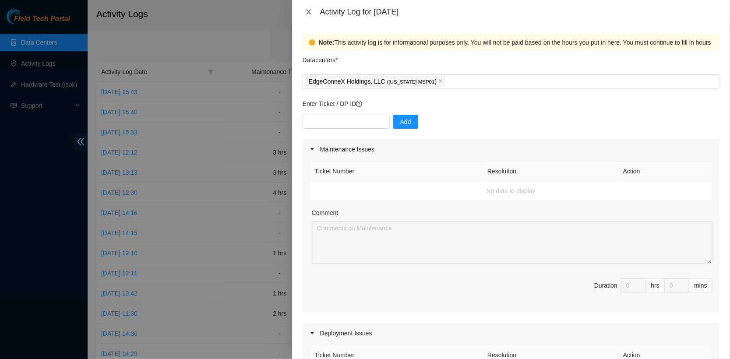
click at [306, 10] on icon "close" at bounding box center [308, 11] width 7 height 7
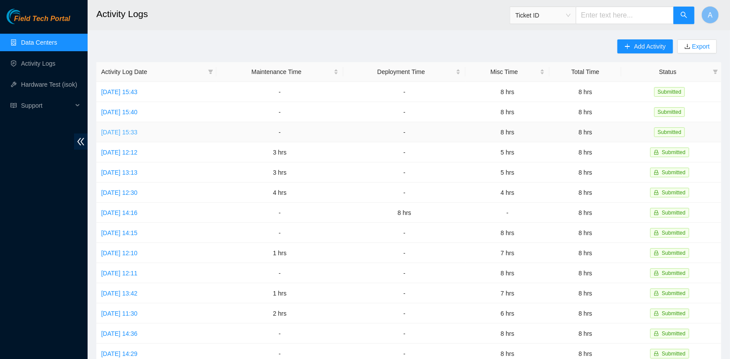
click at [137, 129] on link "[DATE] 15:33" at bounding box center [119, 132] width 36 height 7
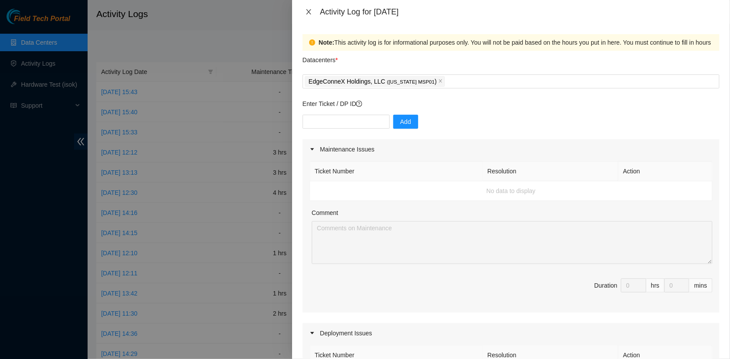
click at [307, 11] on icon "close" at bounding box center [308, 11] width 7 height 7
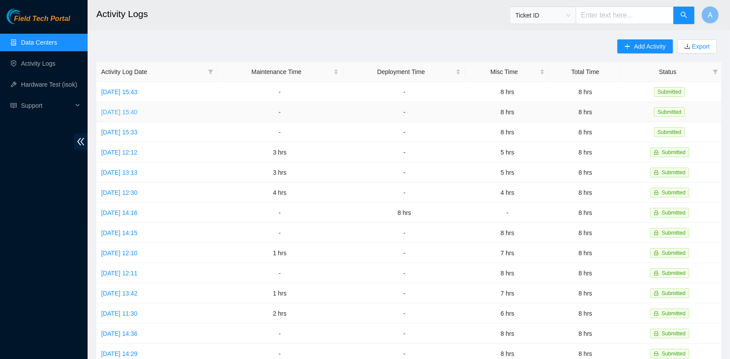
click at [137, 114] on link "[DATE] 15:40" at bounding box center [119, 112] width 36 height 7
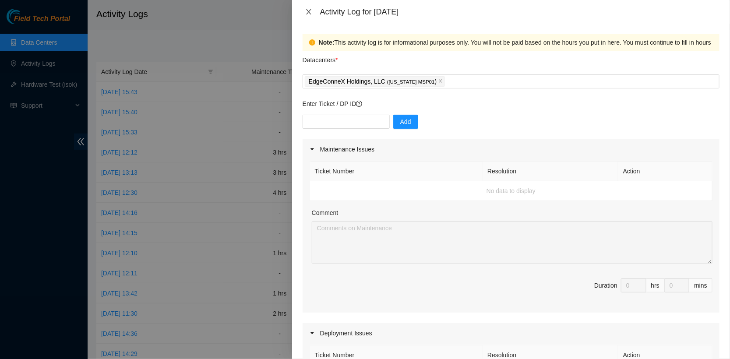
click at [306, 10] on icon "close" at bounding box center [308, 11] width 7 height 7
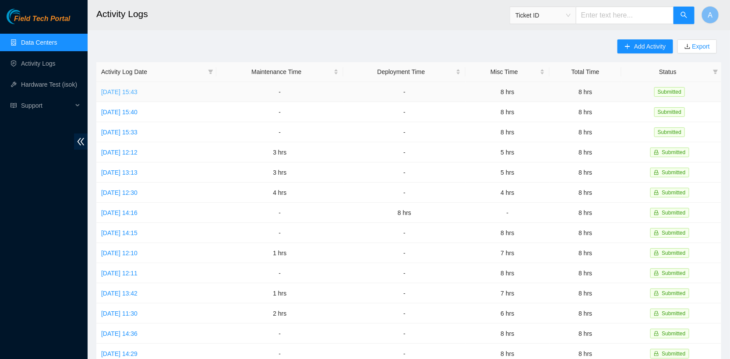
click at [137, 92] on link "[DATE] 15:43" at bounding box center [119, 91] width 36 height 7
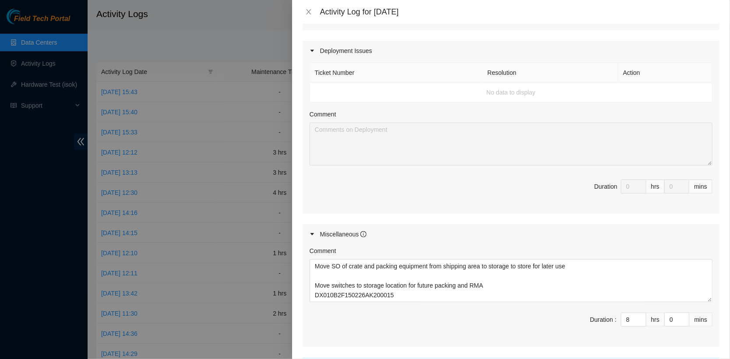
scroll to position [363, 0]
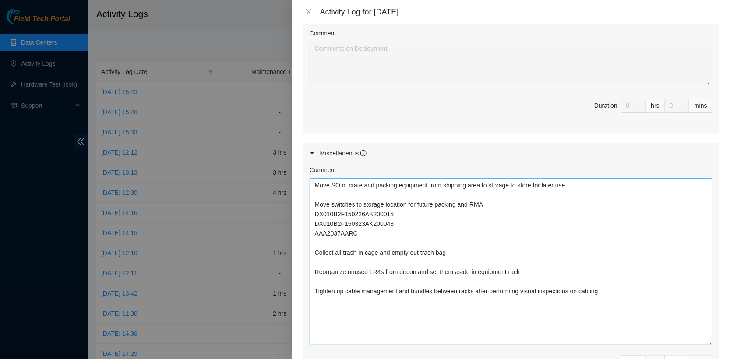
drag, startPoint x: 707, startPoint y: 215, endPoint x: 703, endPoint y: 340, distance: 124.9
click at [703, 340] on textarea "Move SO of crate and packing equipment from shipping area to storage to store f…" at bounding box center [511, 261] width 403 height 167
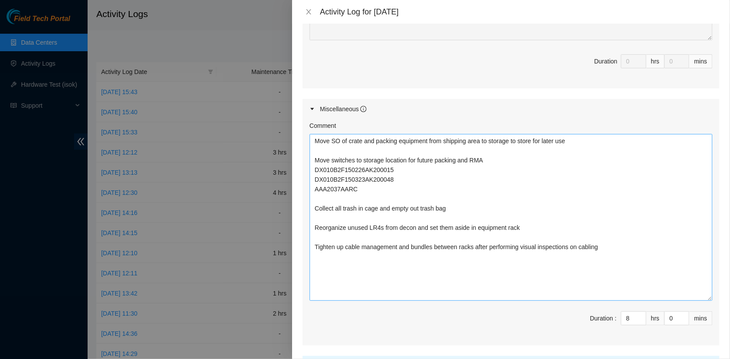
scroll to position [401, 0]
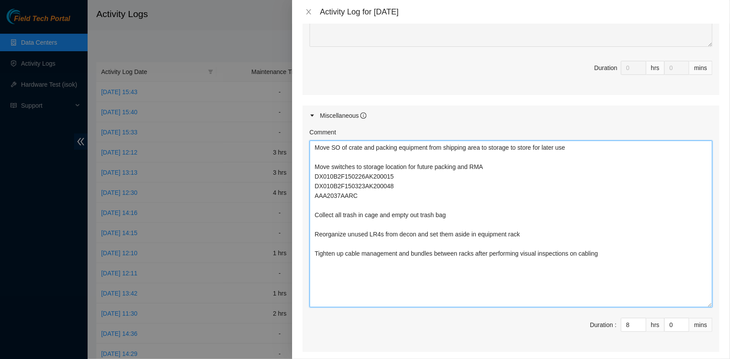
click at [599, 299] on textarea "Move SO of crate and packing equipment from shipping area to storage to store f…" at bounding box center [511, 224] width 403 height 167
paste textarea "Scope and clean our fiber troubleshooting kit and reorganize equipment Checked …"
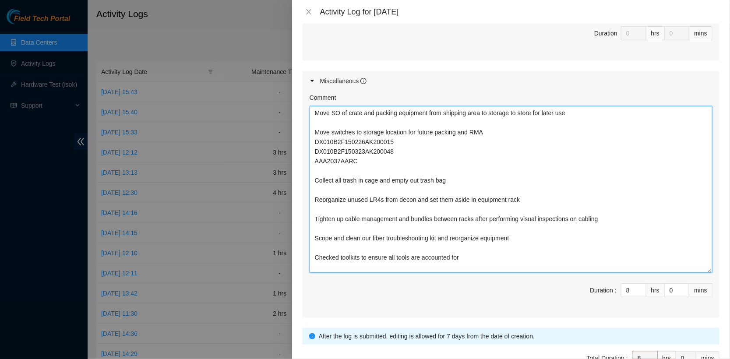
scroll to position [436, 0]
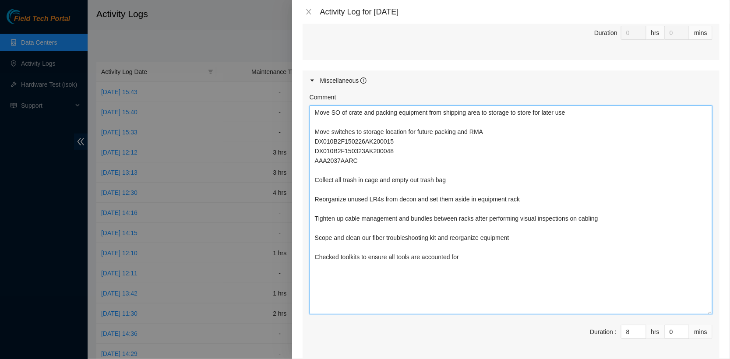
drag, startPoint x: 711, startPoint y: 268, endPoint x: 711, endPoint y: 316, distance: 47.7
click at [711, 314] on textarea "Move SO of crate and packing equipment from shipping area to storage to store f…" at bounding box center [511, 210] width 403 height 209
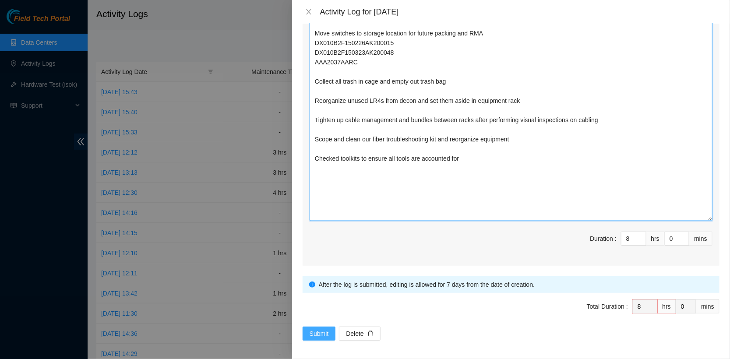
type textarea "Move SO of crate and packing equipment from shipping area to storage to store f…"
click at [315, 329] on span "Submit" at bounding box center [319, 334] width 19 height 10
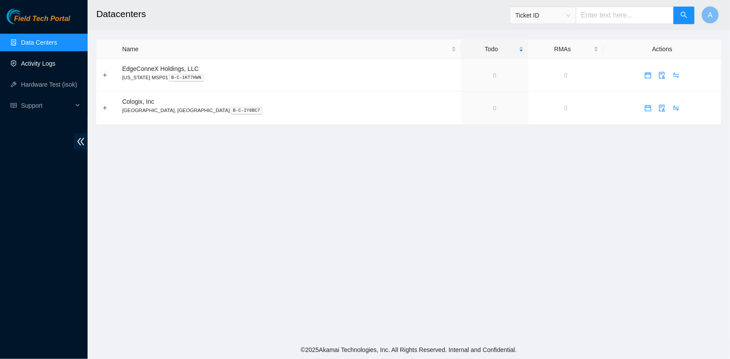
click at [33, 61] on link "Activity Logs" at bounding box center [38, 63] width 35 height 7
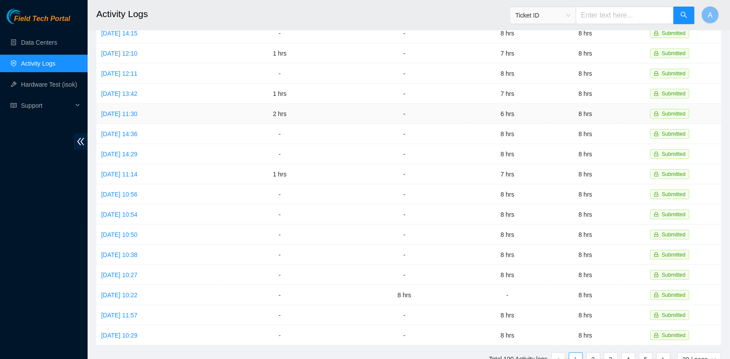
scroll to position [173, 0]
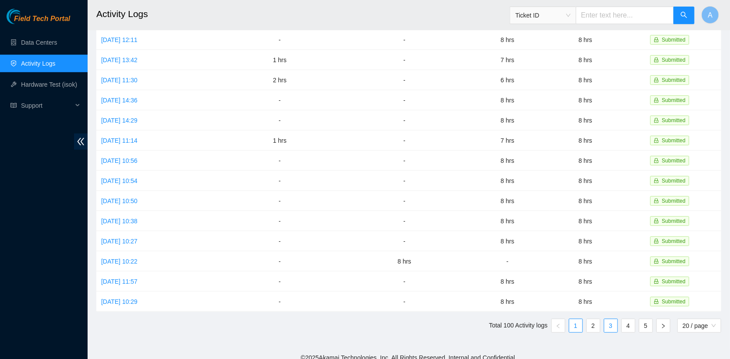
click at [607, 319] on link "3" at bounding box center [610, 325] width 13 height 13
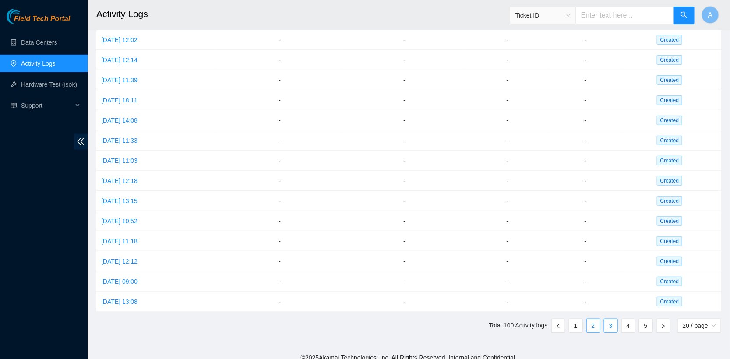
click at [591, 319] on link "2" at bounding box center [593, 325] width 13 height 13
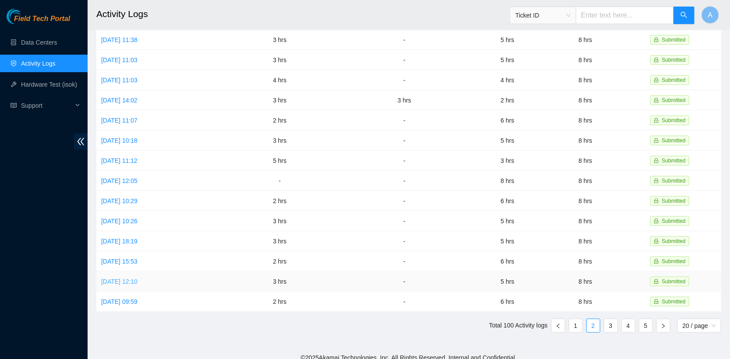
click at [137, 278] on link "Tue, 13 May 2025 12:10" at bounding box center [119, 281] width 36 height 7
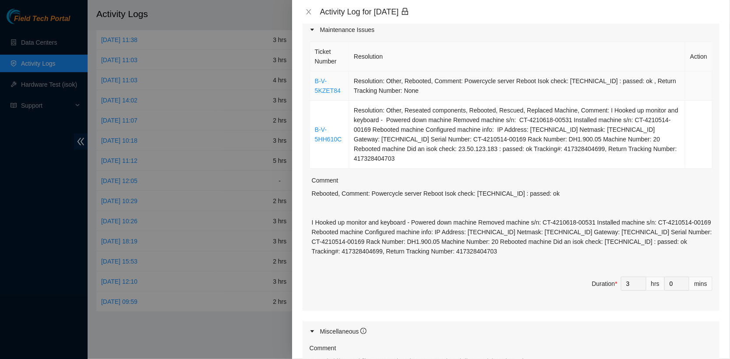
scroll to position [325, 0]
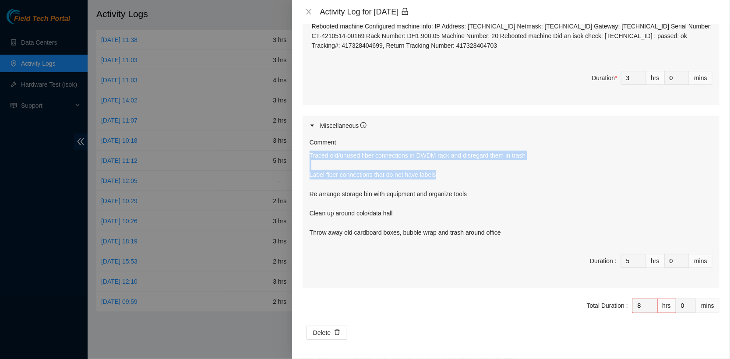
drag, startPoint x: 462, startPoint y: 173, endPoint x: 307, endPoint y: 153, distance: 156.2
click at [307, 153] on div "Comment Traced old/unused fiber connections in DWDM rack and disregard them in …" at bounding box center [511, 212] width 417 height 152
copy p "Traced old/unused fiber connections in DWDM rack and disregard them in trash La…"
click at [309, 11] on icon "close" at bounding box center [308, 11] width 7 height 7
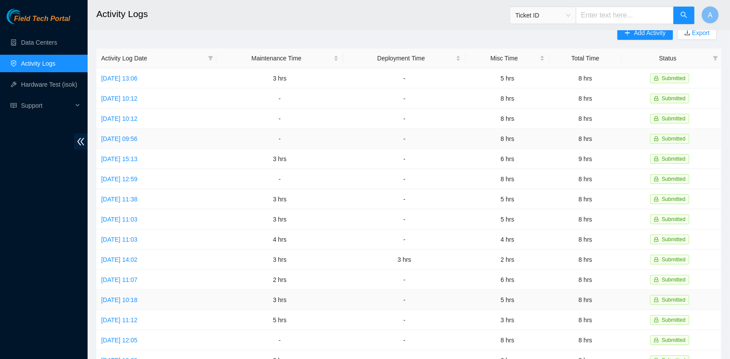
scroll to position [0, 0]
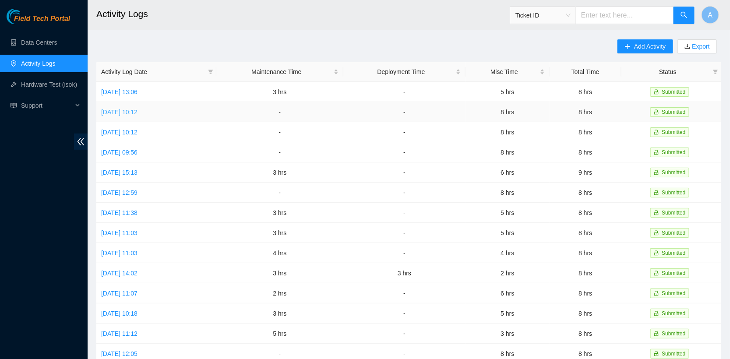
click at [130, 112] on link "Thu, 26 Jun 2025 10:12" at bounding box center [119, 112] width 36 height 7
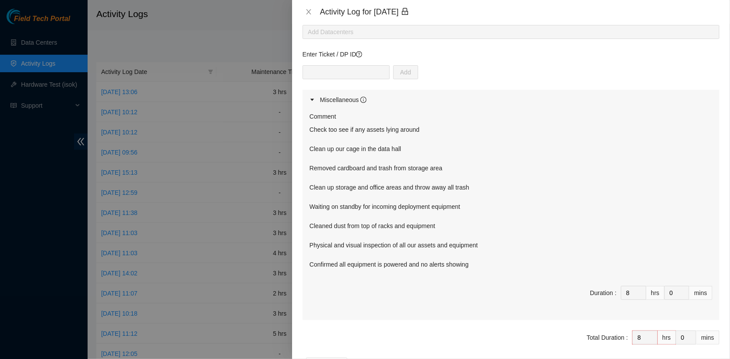
scroll to position [53, 0]
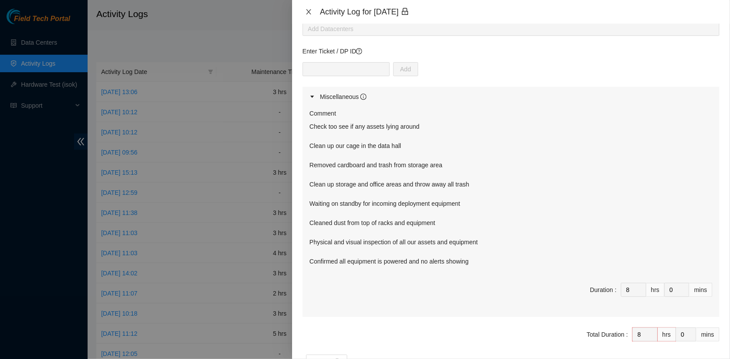
click at [305, 13] on icon "close" at bounding box center [308, 11] width 7 height 7
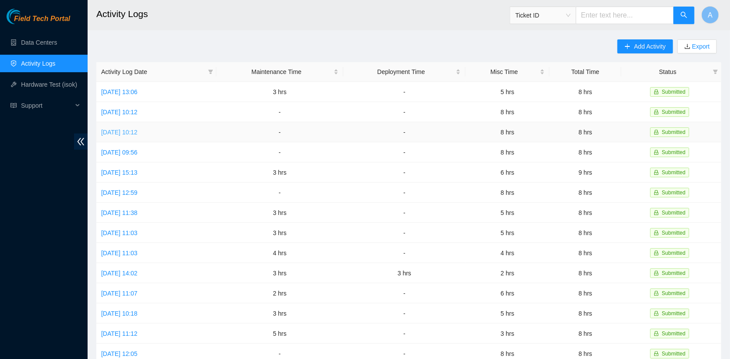
click at [127, 129] on link "Wed, 25 Jun 2025 10:12" at bounding box center [119, 132] width 36 height 7
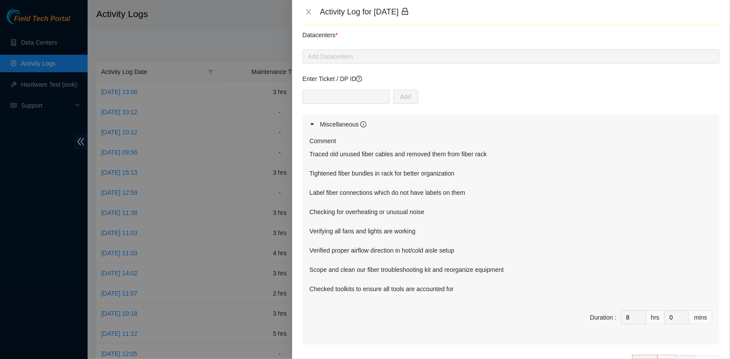
scroll to position [25, 0]
drag, startPoint x: 467, startPoint y: 289, endPoint x: 305, endPoint y: 290, distance: 162.4
click at [305, 290] on div "Comment Traced old unused fiber cables and removed them from fiber rack Tighten…" at bounding box center [511, 239] width 417 height 210
click at [468, 288] on p "Traced old unused fiber cables and removed them from fiber rack Tightened fiber…" at bounding box center [511, 221] width 403 height 144
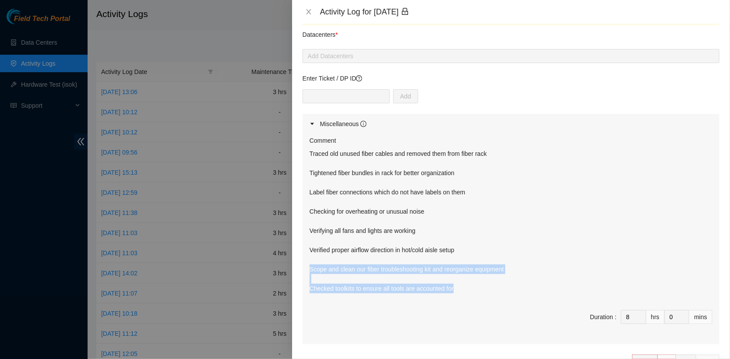
drag, startPoint x: 468, startPoint y: 288, endPoint x: 300, endPoint y: 265, distance: 169.7
click at [300, 265] on div "Note: This activity log is for informational purposes only. You will not be pai…" at bounding box center [511, 191] width 438 height 335
copy p "Scope and clean our fiber troubleshooting kit and reorganize equipment Checked …"
